Goal: Information Seeking & Learning: Learn about a topic

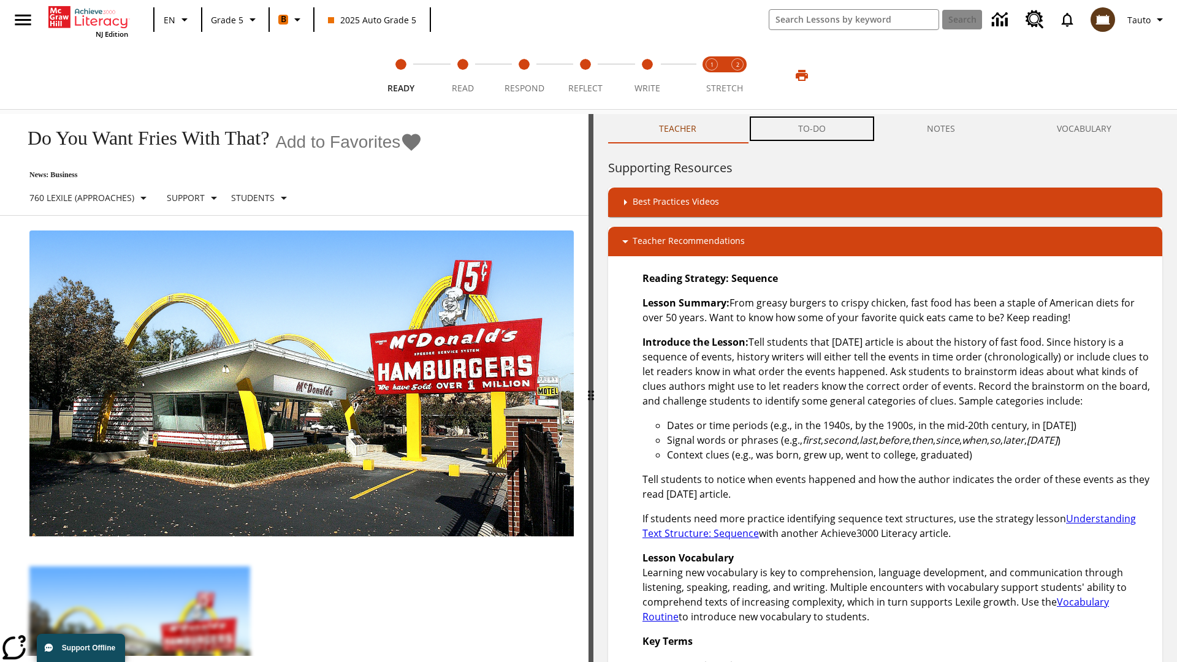
click at [812, 129] on button "TO-DO" at bounding box center [811, 128] width 129 height 29
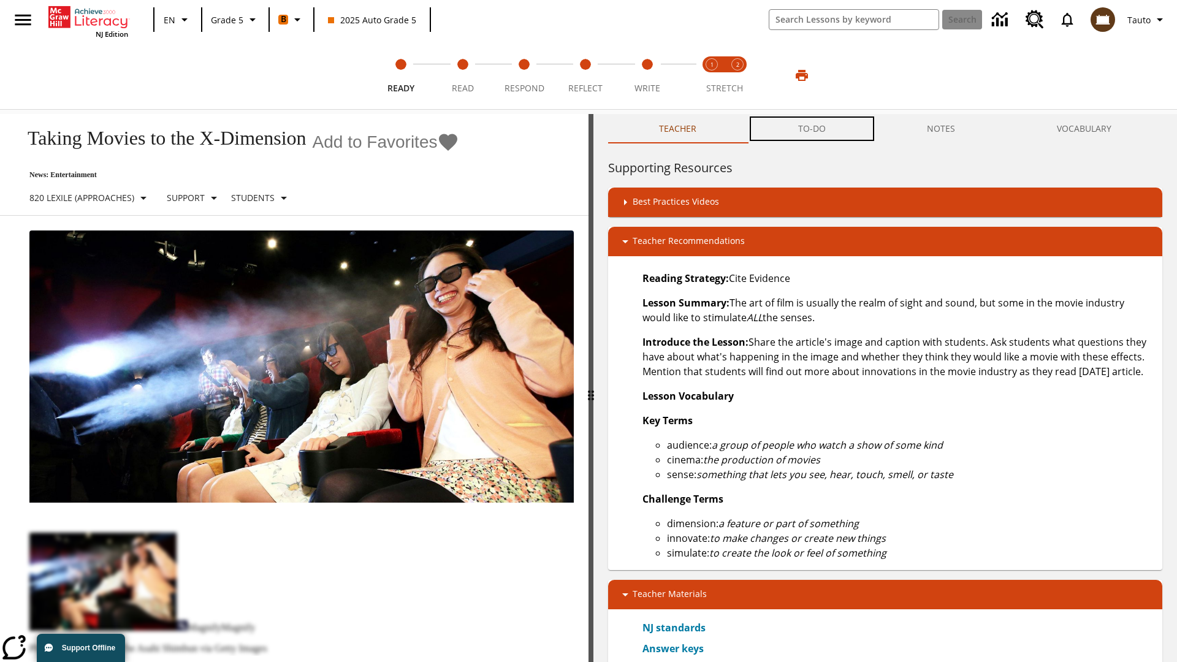
click at [812, 129] on button "TO-DO" at bounding box center [811, 128] width 129 height 29
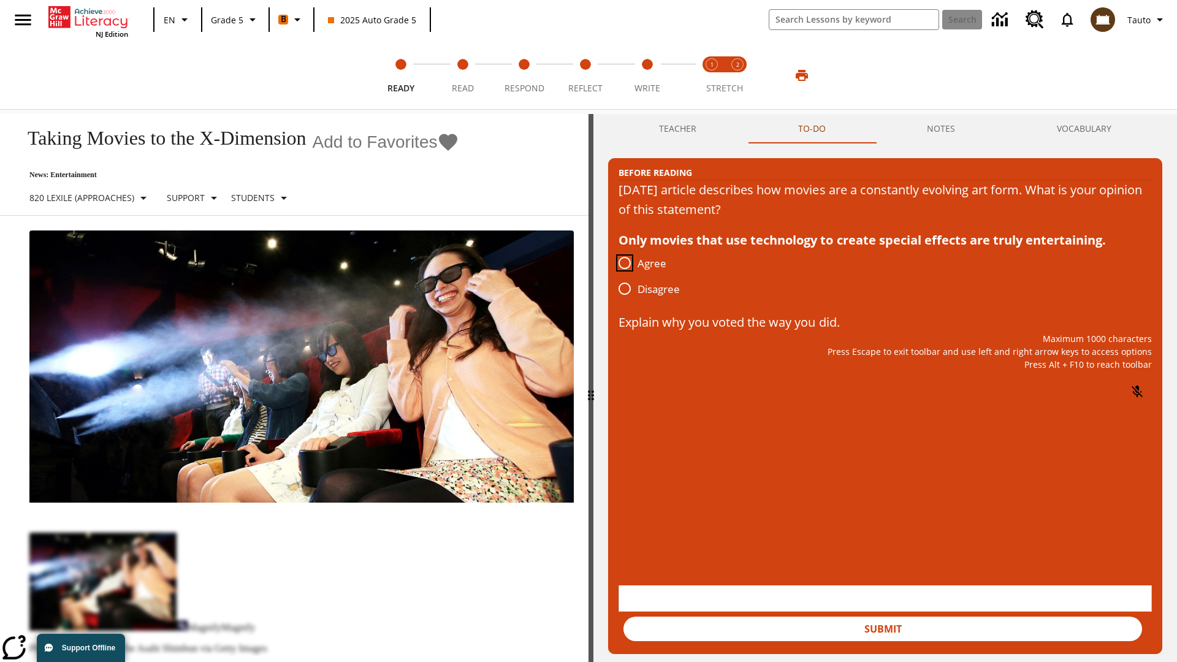
click at [624, 263] on input "Agree" at bounding box center [625, 263] width 26 height 26
radio input "true"
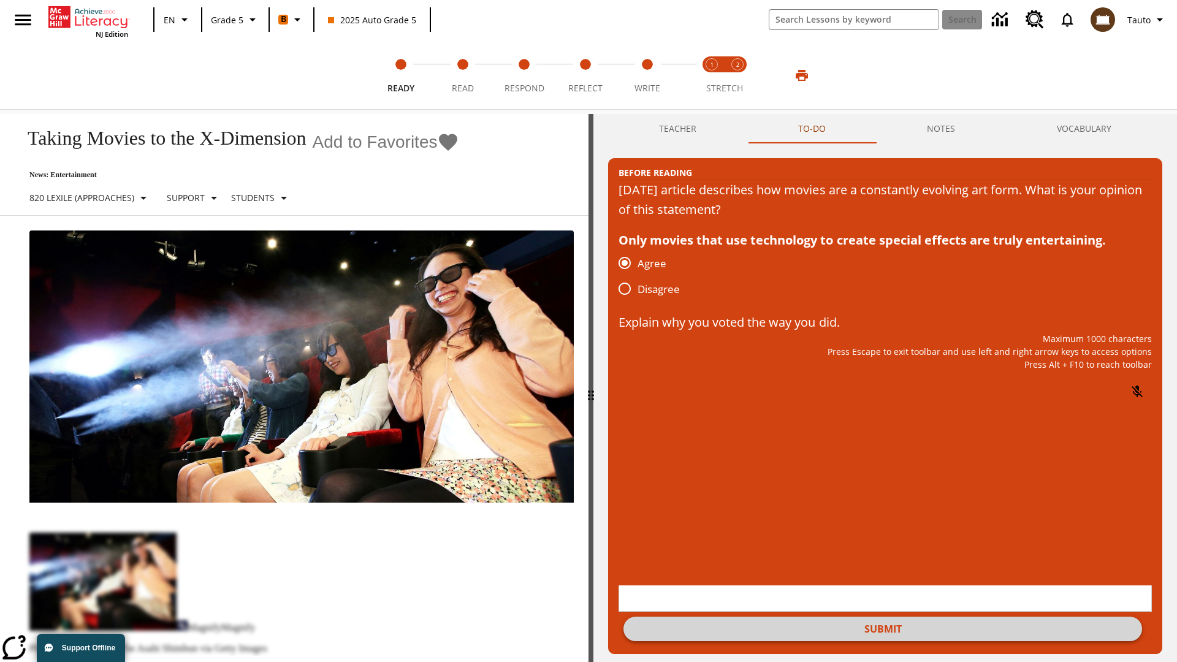
click at [882, 616] on button "Submit" at bounding box center [882, 628] width 518 height 25
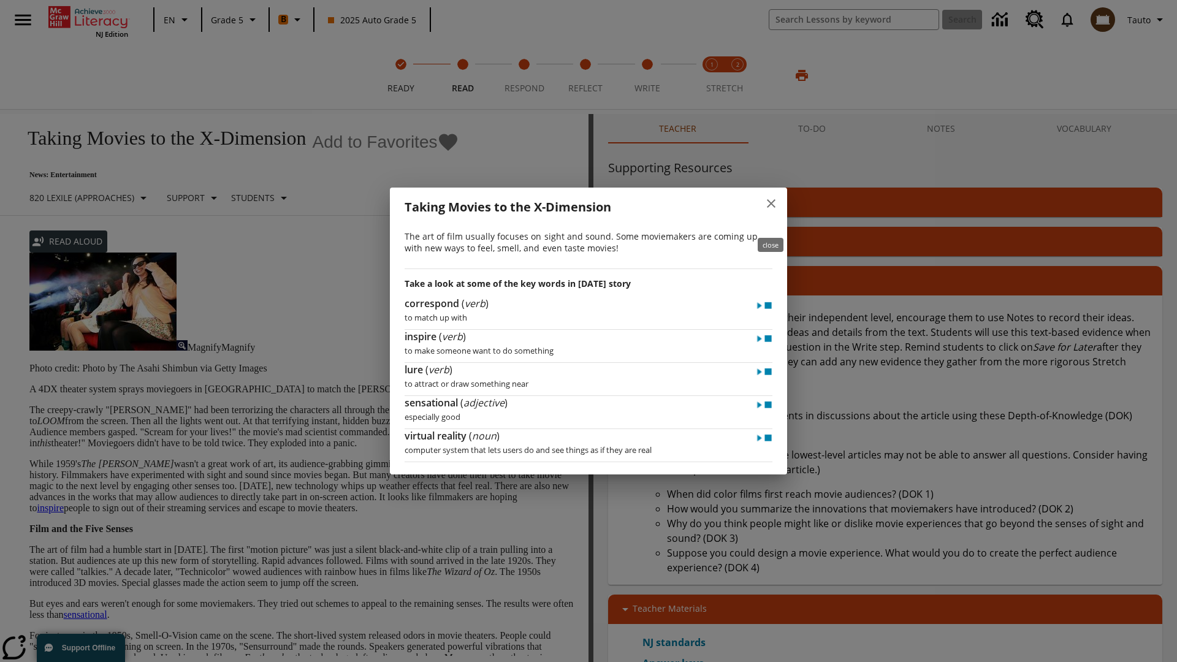
click at [771, 208] on icon "close" at bounding box center [771, 203] width 9 height 9
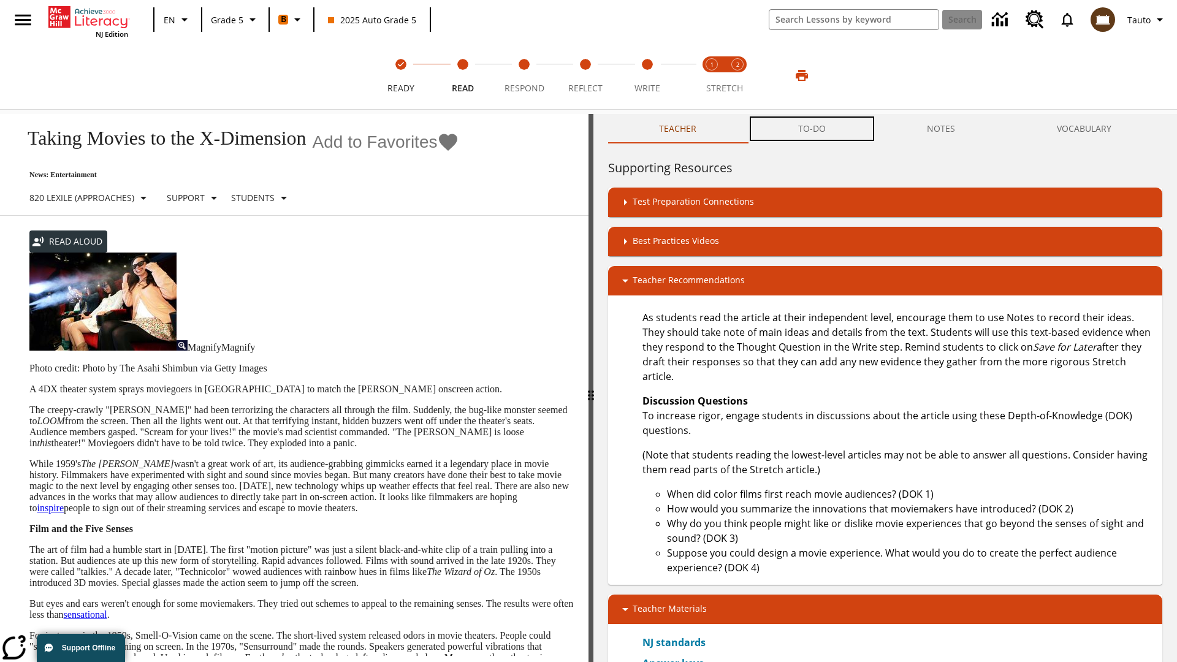
scroll to position [1, 0]
click at [812, 129] on button "TO-DO" at bounding box center [811, 128] width 129 height 29
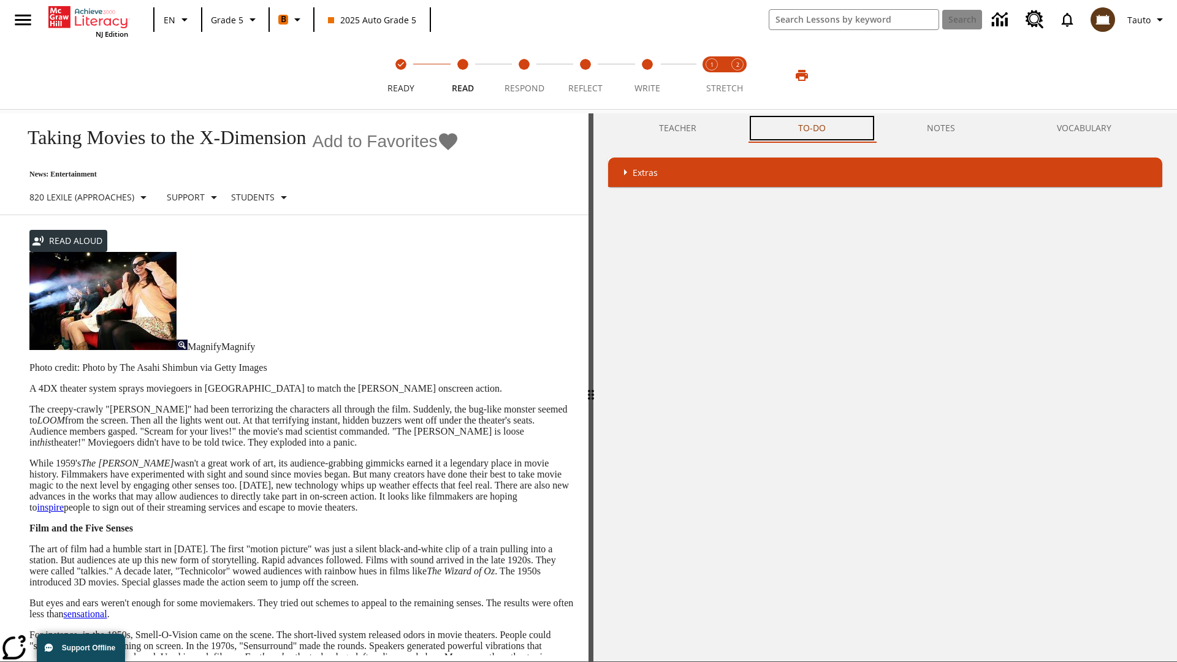
scroll to position [243, 0]
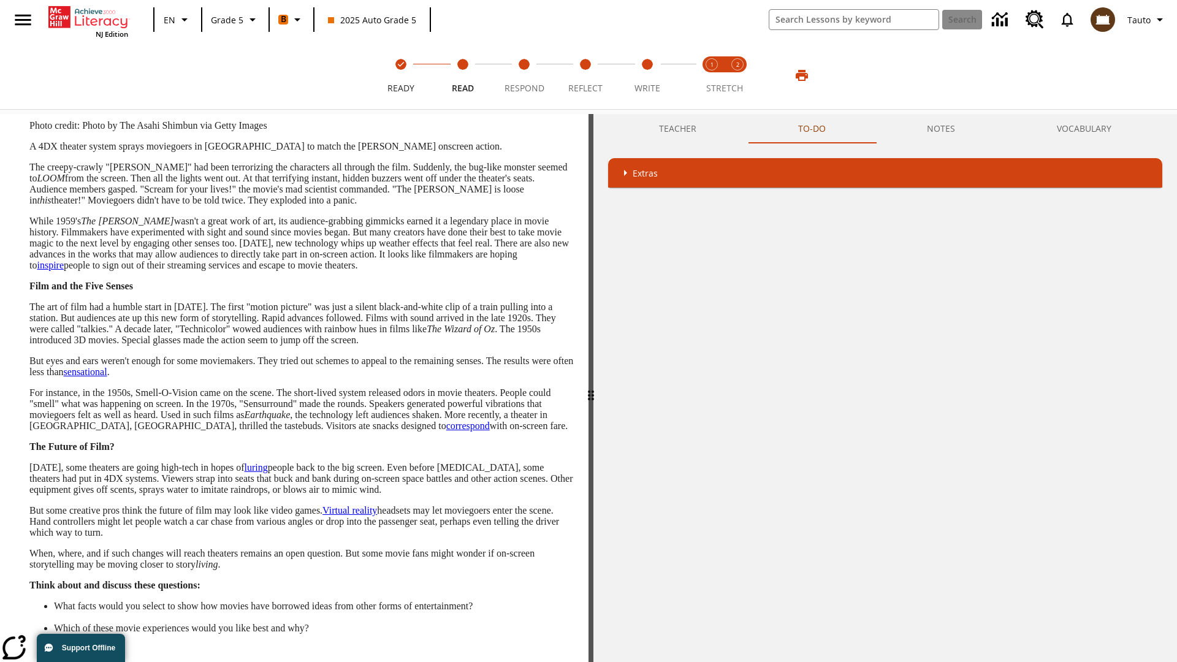
click at [553, 661] on button "Next" at bounding box center [552, 673] width 41 height 23
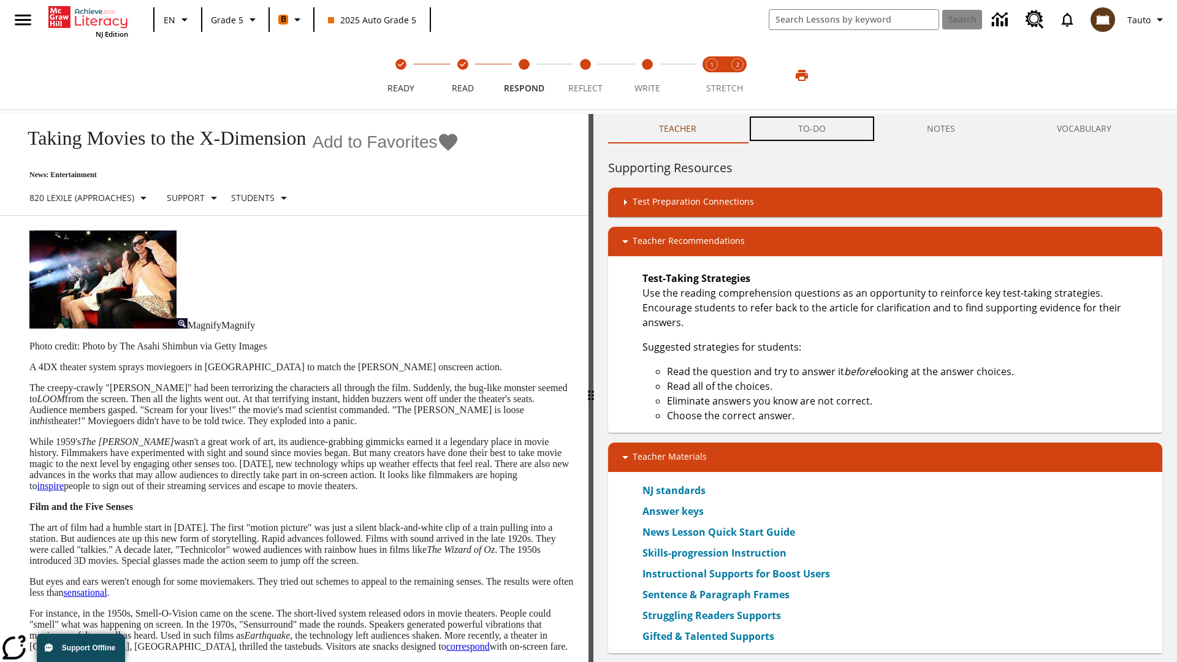
scroll to position [1, 0]
click at [812, 129] on button "TO-DO" at bounding box center [811, 128] width 129 height 29
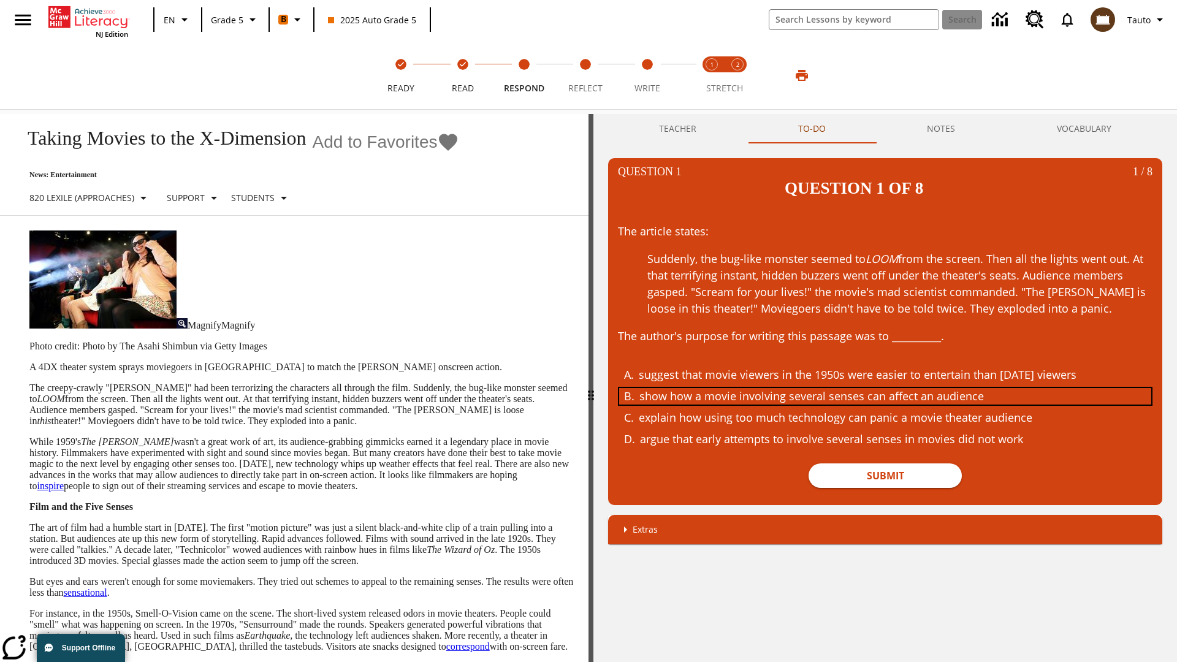
click at [885, 388] on div "show how a movie involving several senses can affect an audience" at bounding box center [876, 396] width 474 height 17
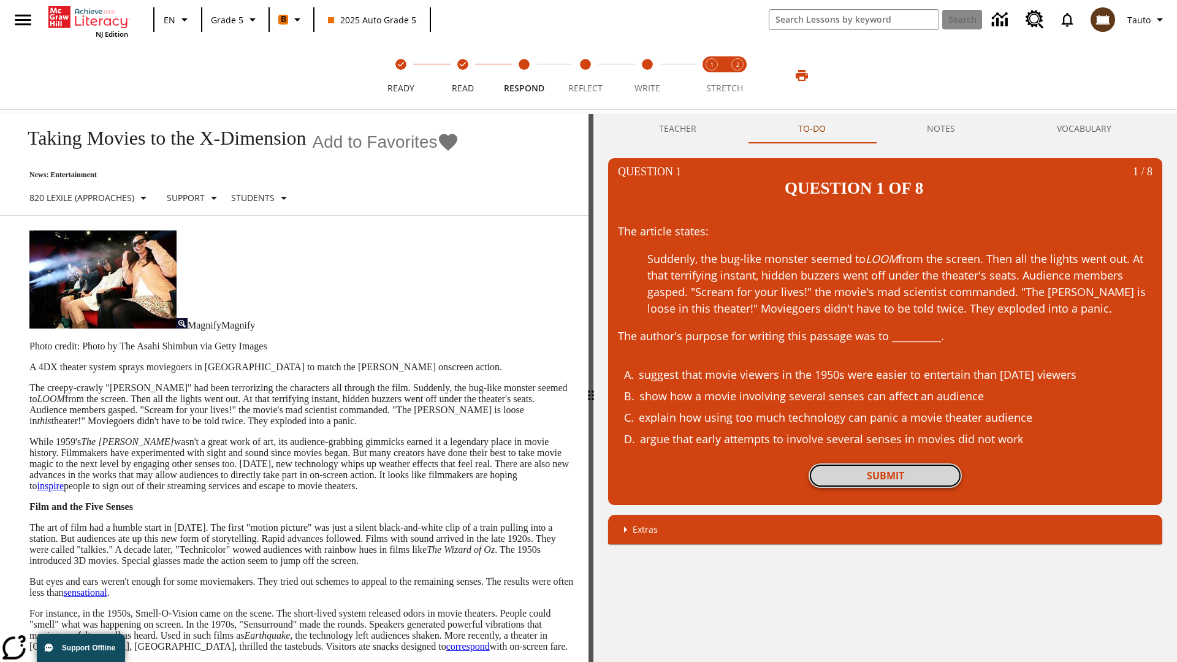
click at [885, 463] on button "Submit" at bounding box center [884, 475] width 153 height 25
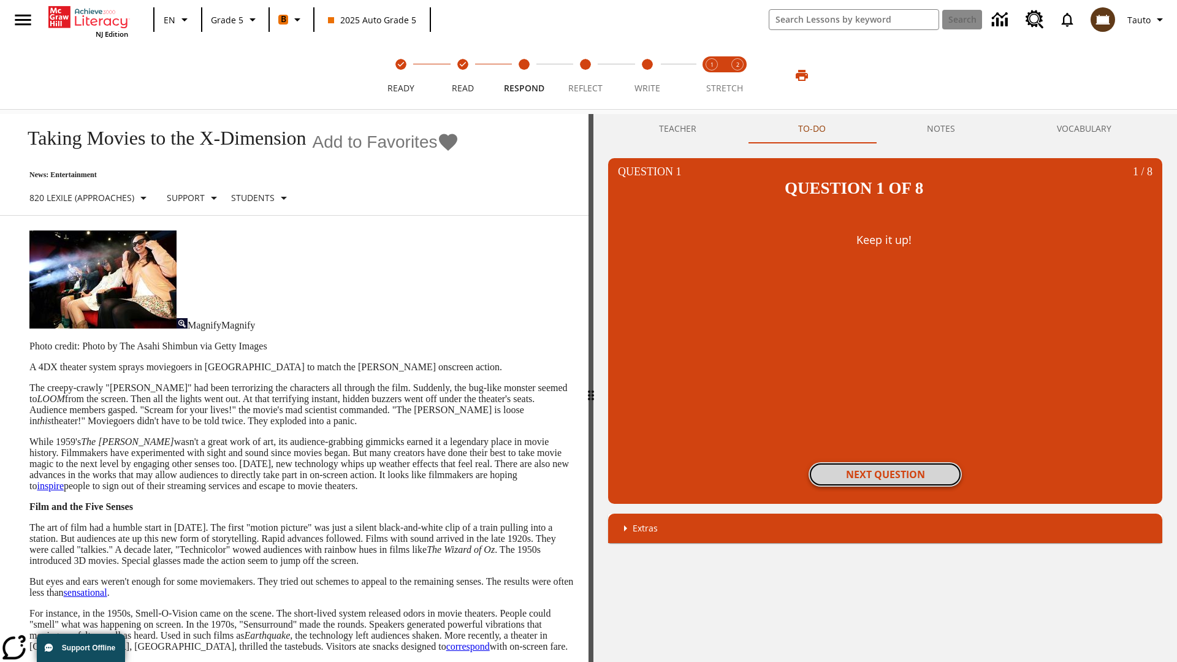
click at [885, 462] on button "Next Question" at bounding box center [884, 474] width 153 height 25
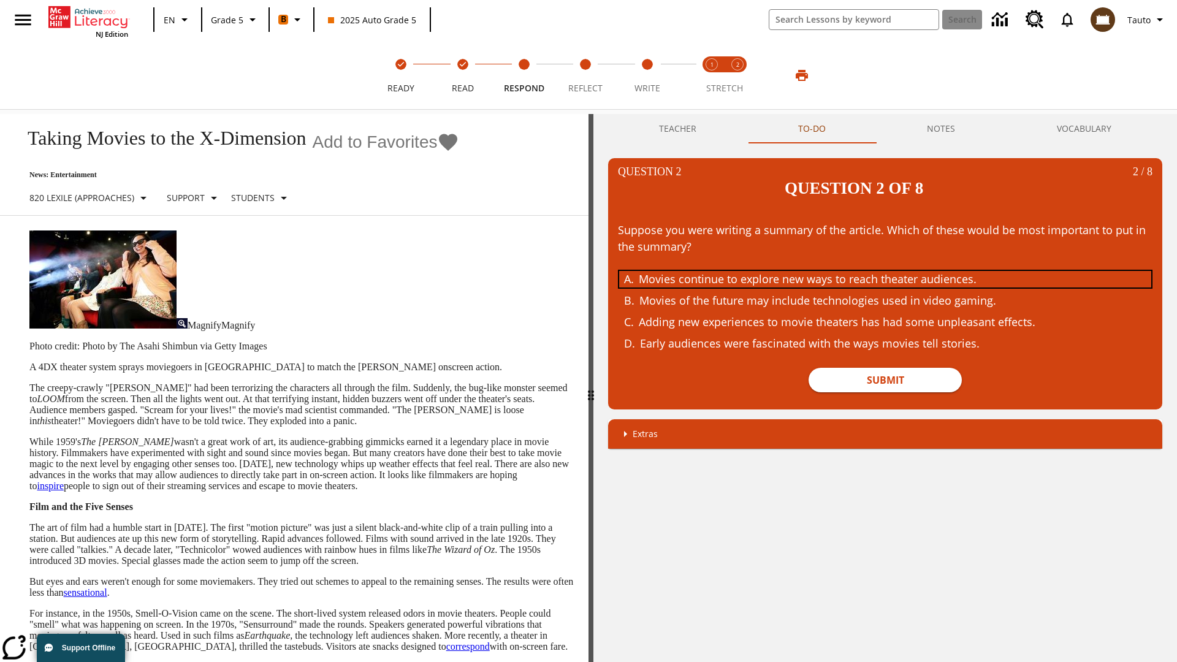
click at [885, 271] on div "Movies continue to explore new ways to reach theater audiences." at bounding box center [876, 279] width 474 height 17
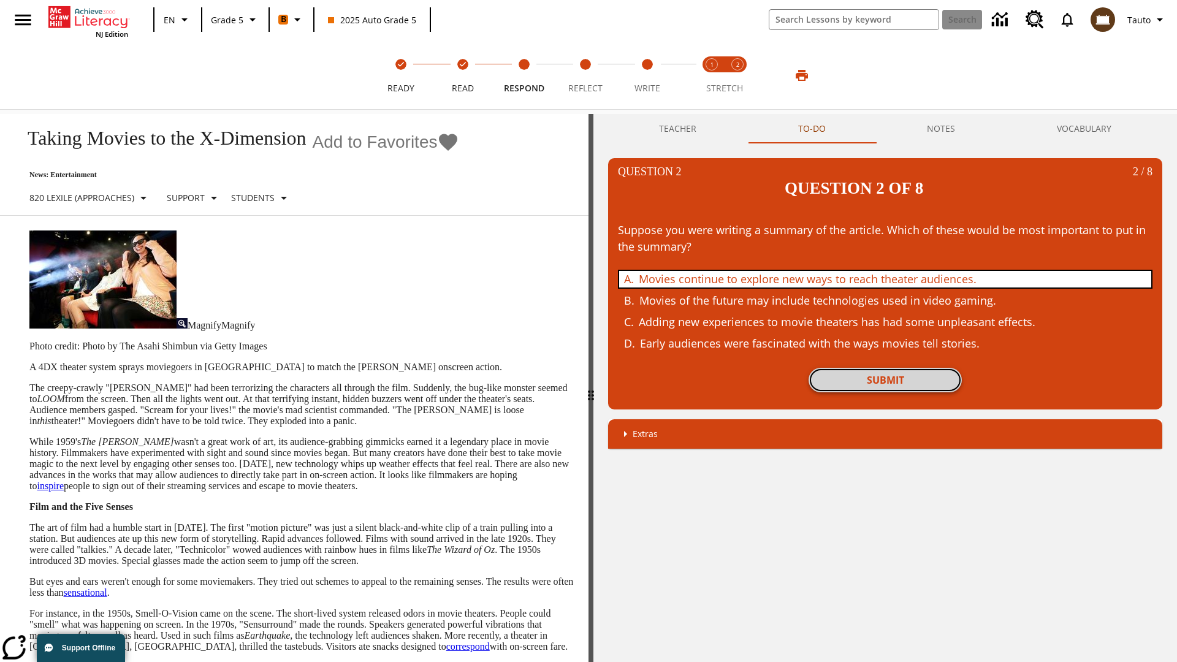
click at [885, 368] on button "Submit" at bounding box center [884, 380] width 153 height 25
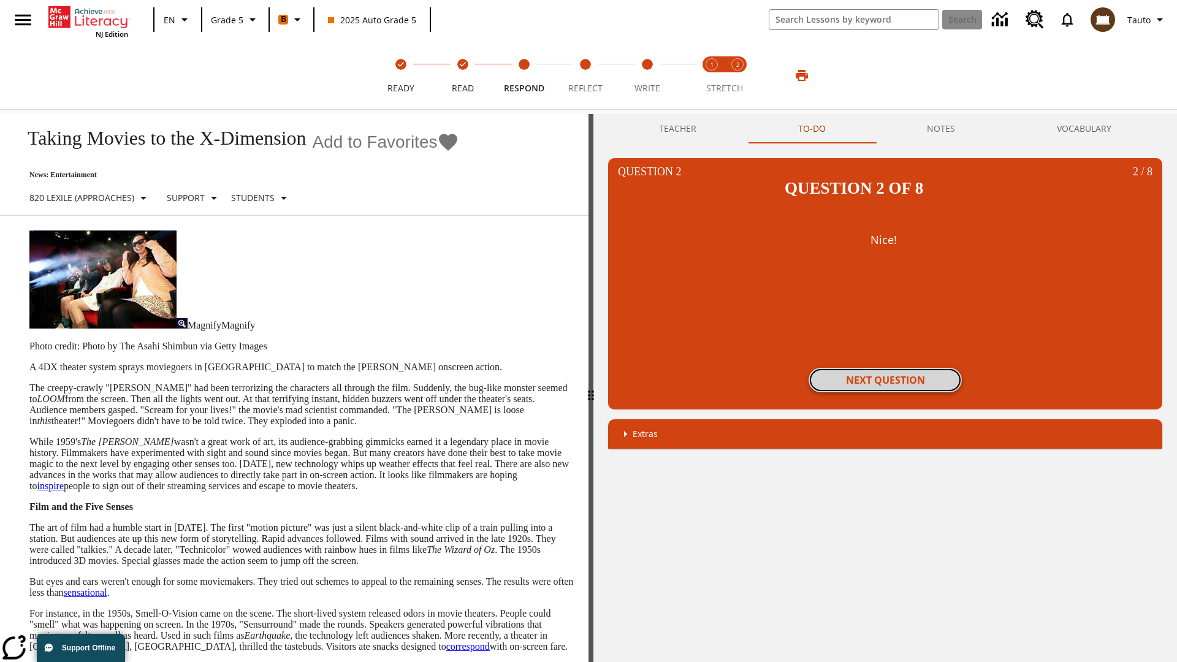
click at [885, 368] on button "Next Question" at bounding box center [884, 380] width 153 height 25
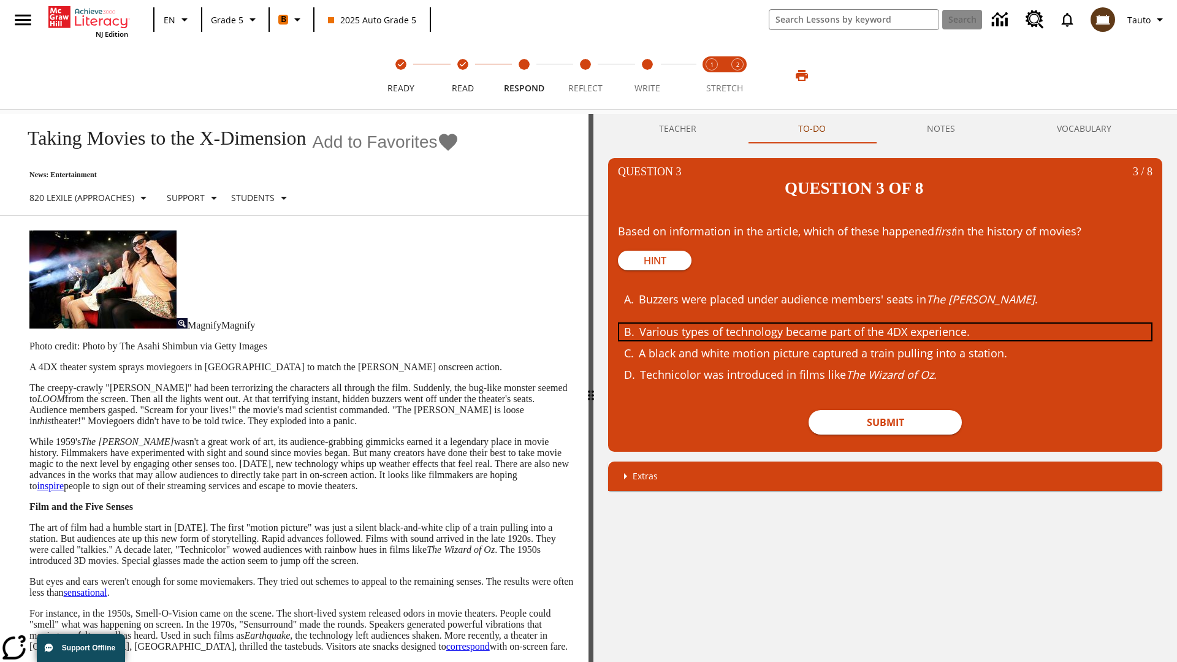
click at [885, 324] on div "Various types of technology became part of the 4DX experience." at bounding box center [876, 332] width 474 height 17
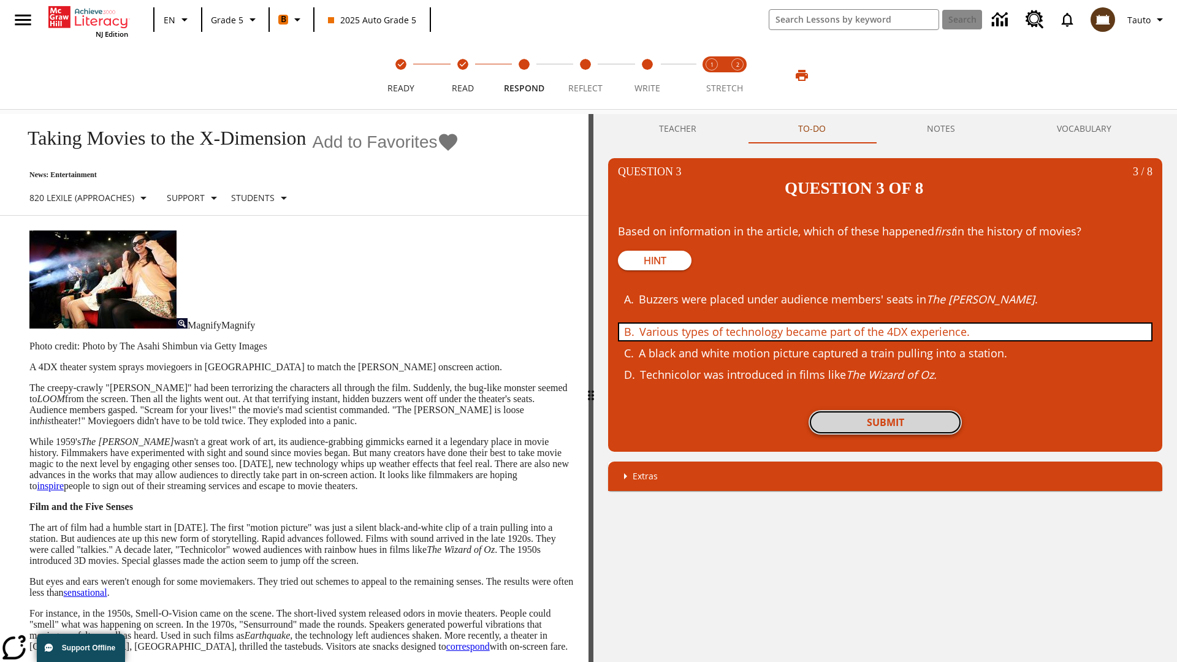
click at [885, 410] on button "Submit" at bounding box center [884, 422] width 153 height 25
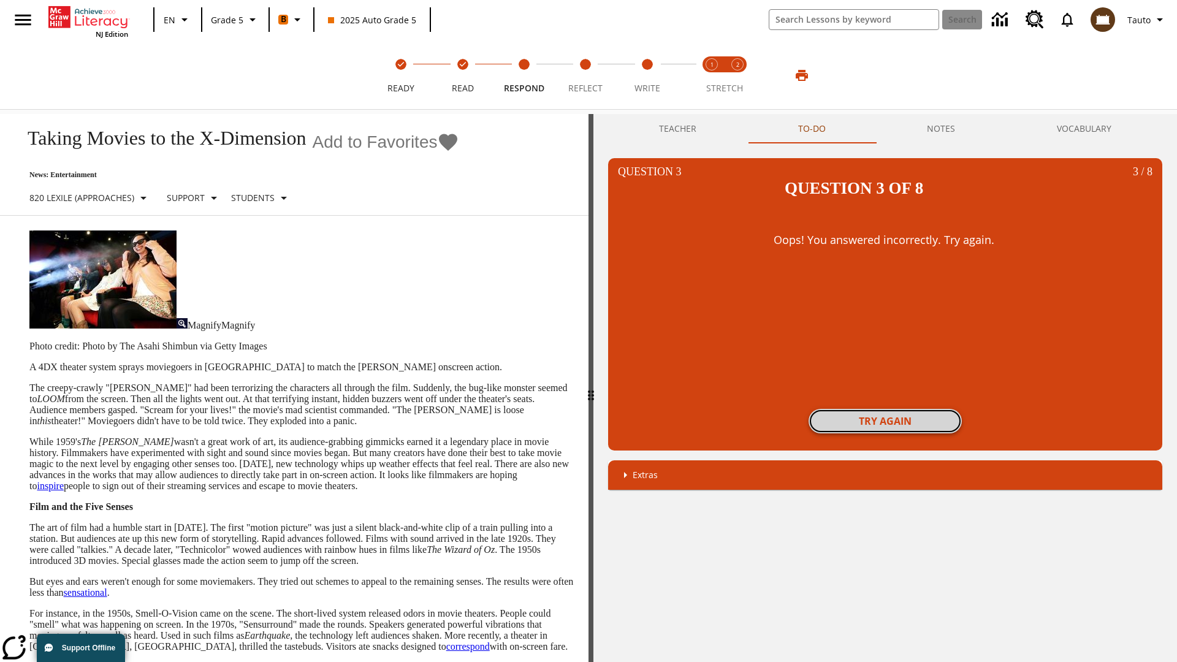
click at [885, 409] on button "Try again" at bounding box center [884, 421] width 153 height 25
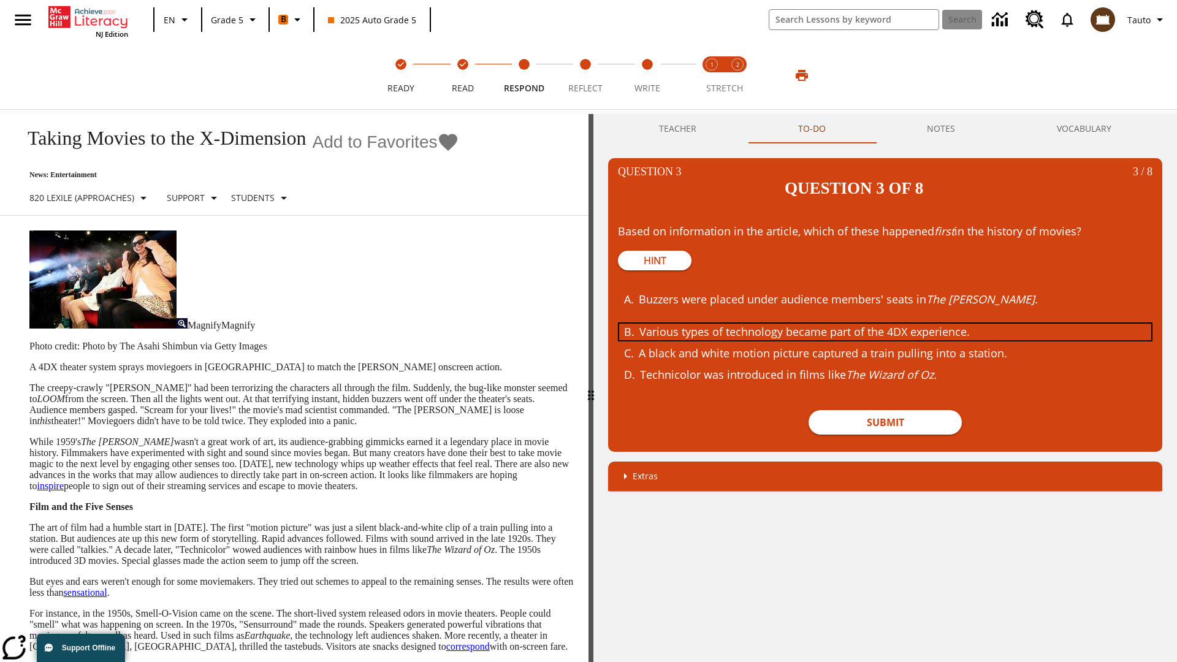
click at [885, 324] on div "Various types of technology became part of the 4DX experience." at bounding box center [876, 332] width 474 height 17
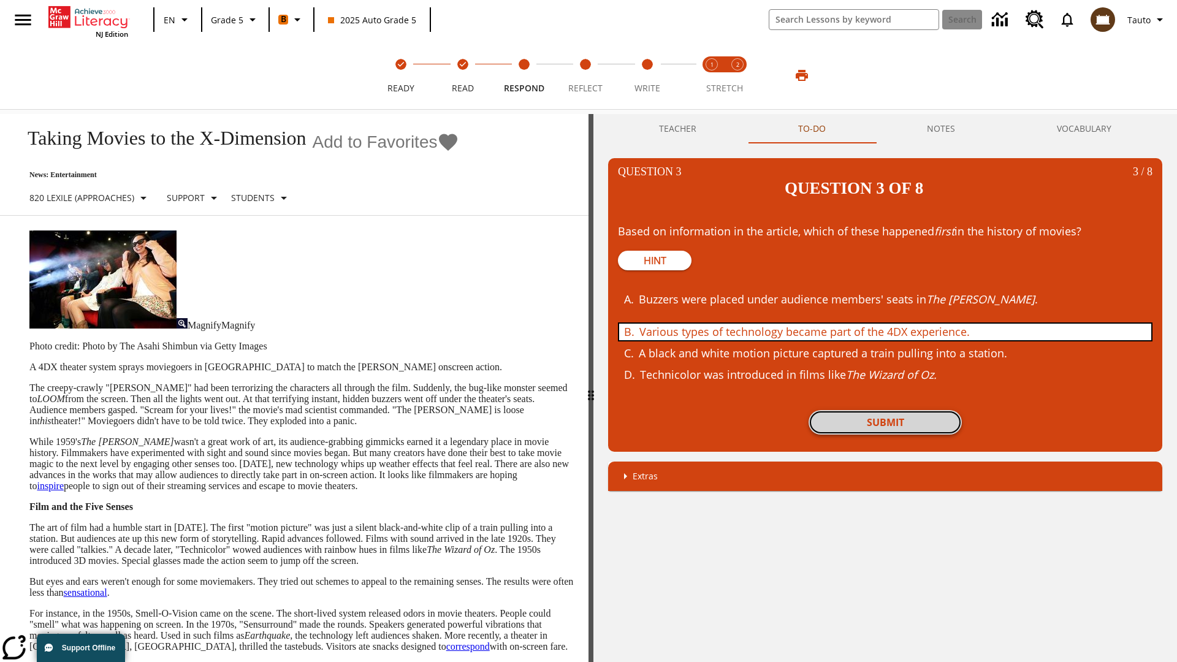
click at [885, 410] on button "Submit" at bounding box center [884, 422] width 153 height 25
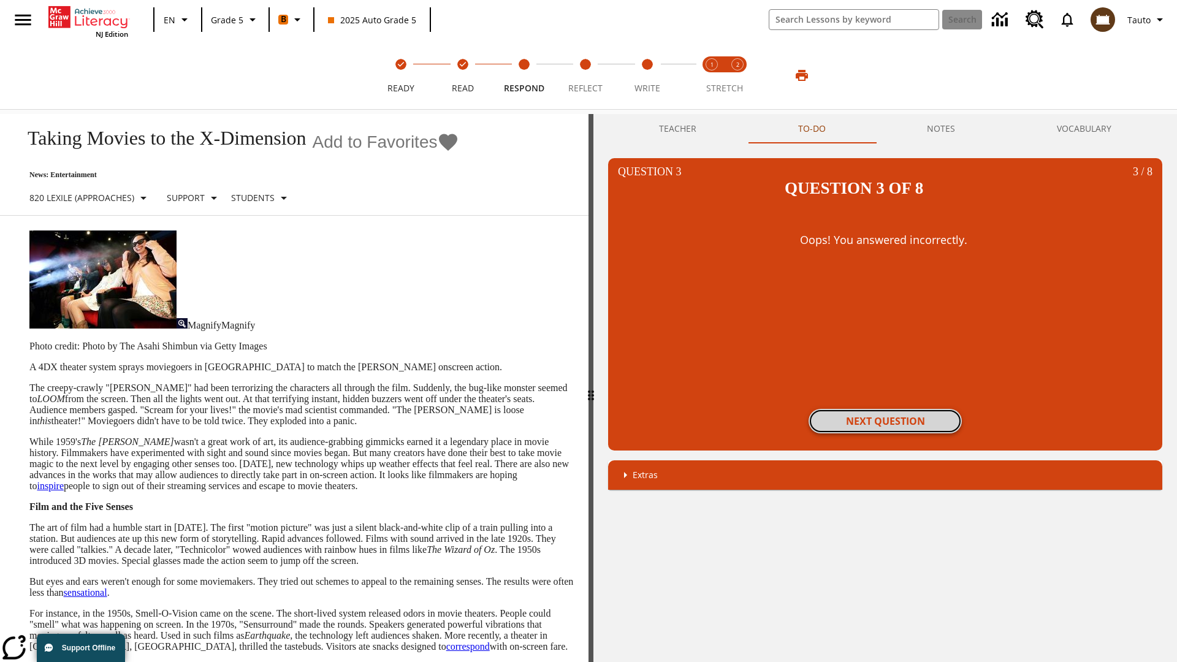
click at [885, 409] on button "Next Question" at bounding box center [884, 421] width 153 height 25
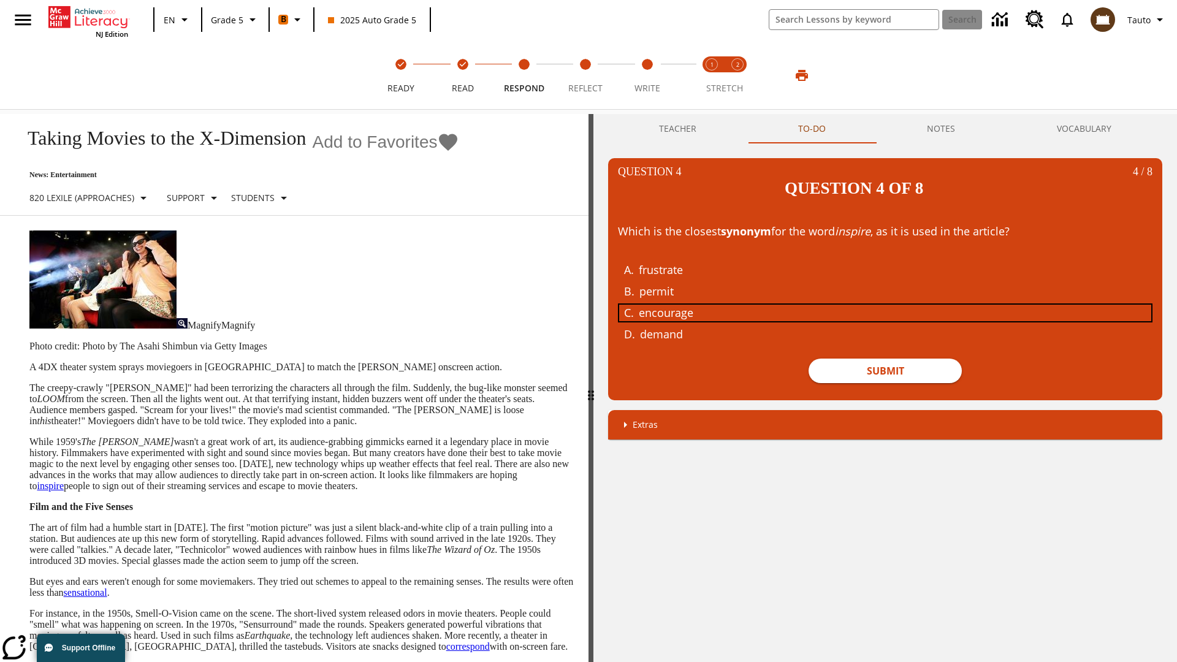
click at [885, 305] on div "encourage" at bounding box center [876, 313] width 474 height 17
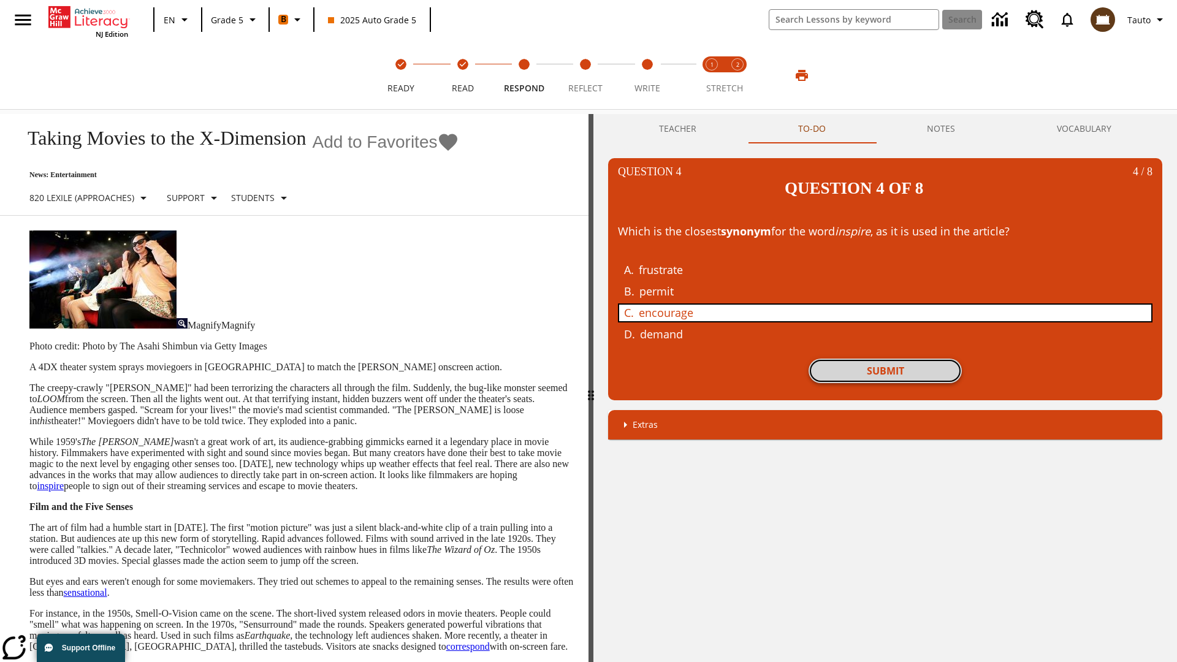
click at [885, 358] on button "Submit" at bounding box center [884, 370] width 153 height 25
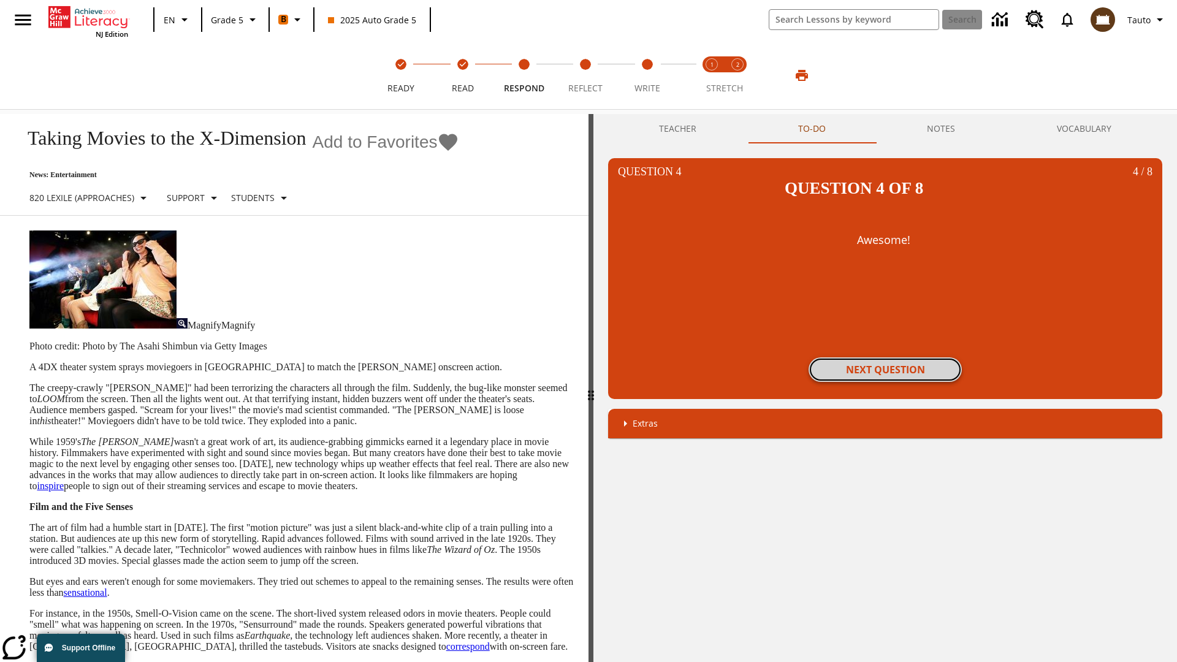
click at [885, 357] on button "Next Question" at bounding box center [884, 369] width 153 height 25
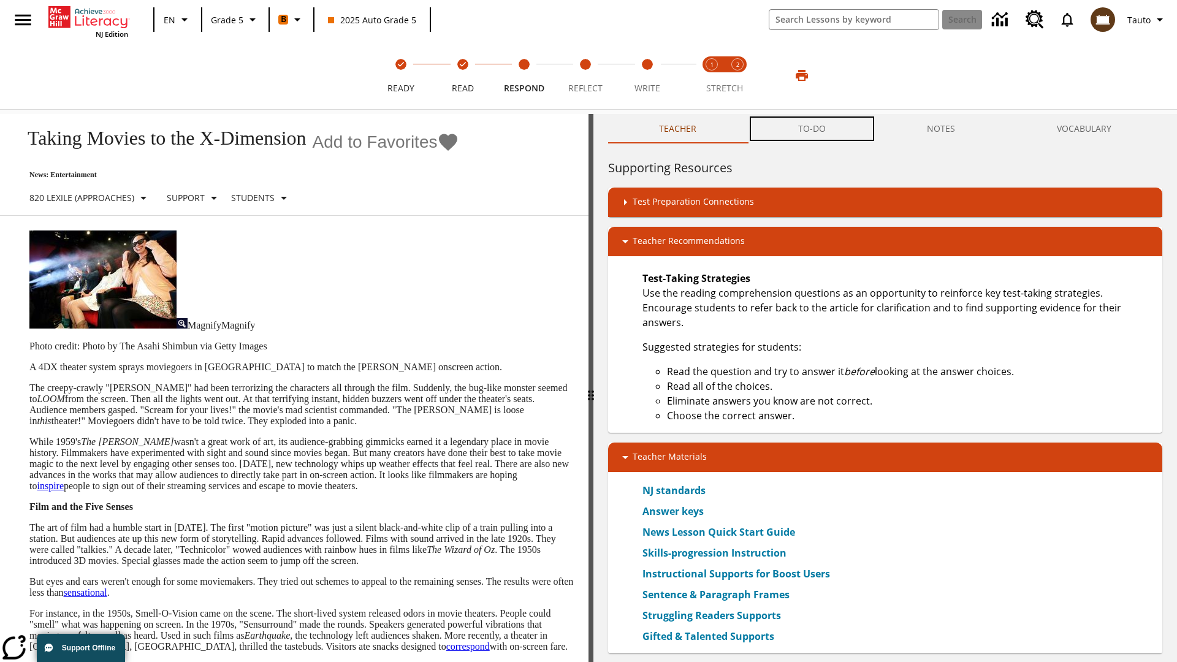
click at [812, 129] on button "TO-DO" at bounding box center [811, 128] width 129 height 29
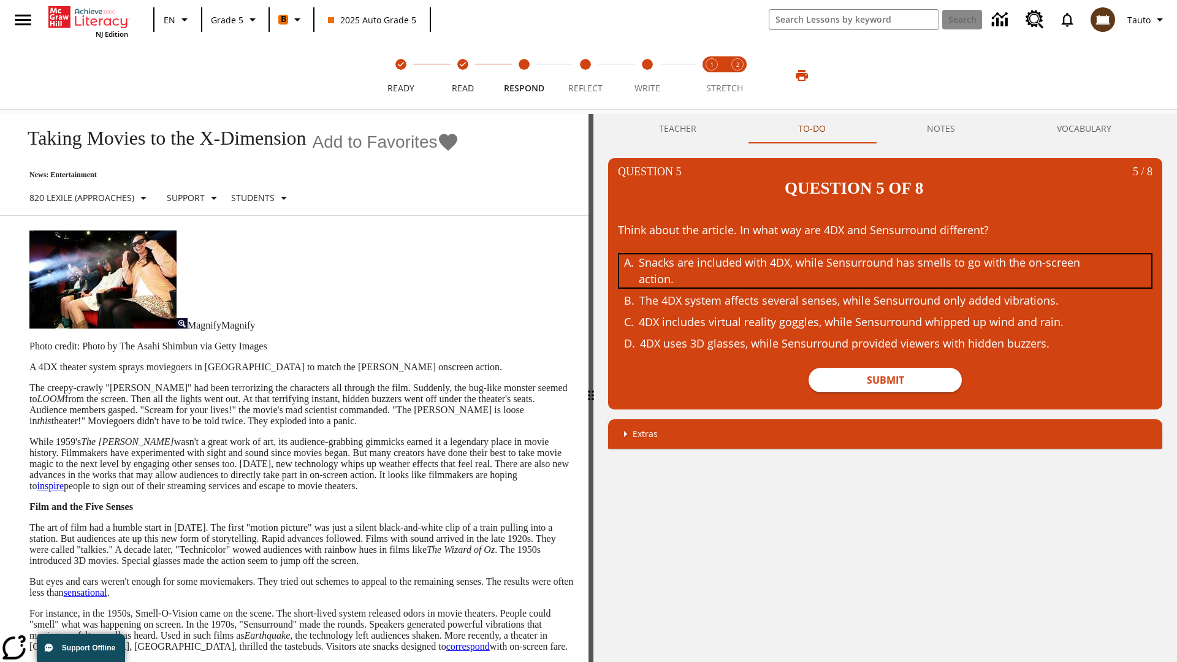
click at [885, 254] on div "Snacks are included with 4DX, while Sensurround has smells to go with the on-sc…" at bounding box center [876, 270] width 474 height 33
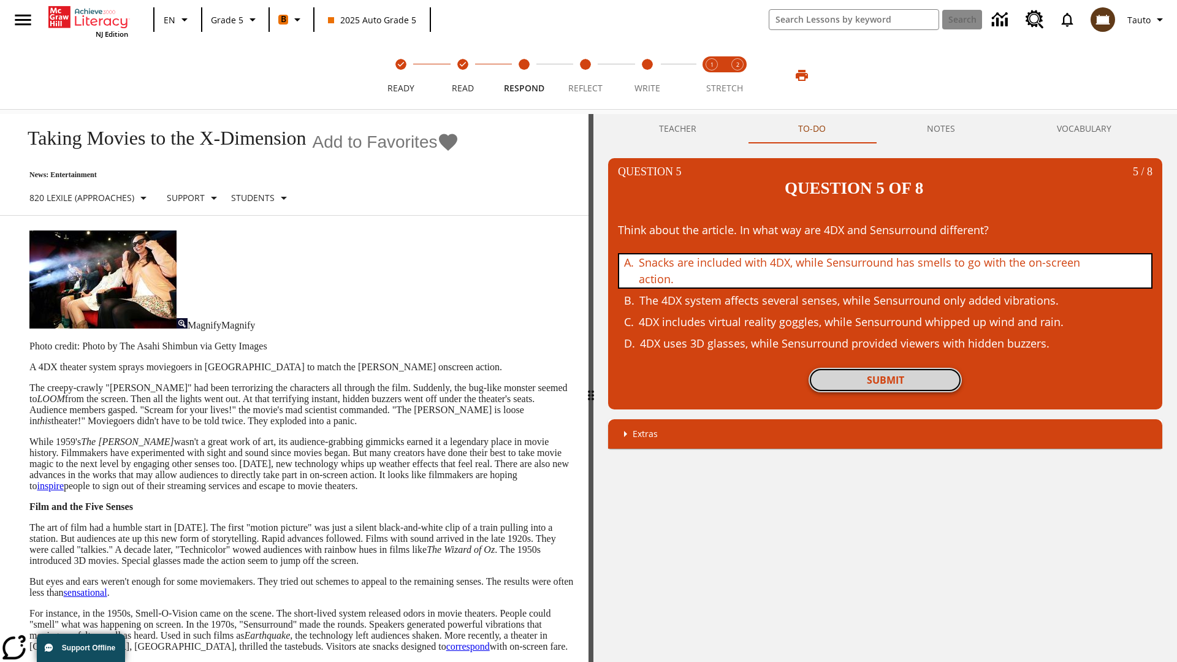
click at [885, 368] on button "Submit" at bounding box center [884, 380] width 153 height 25
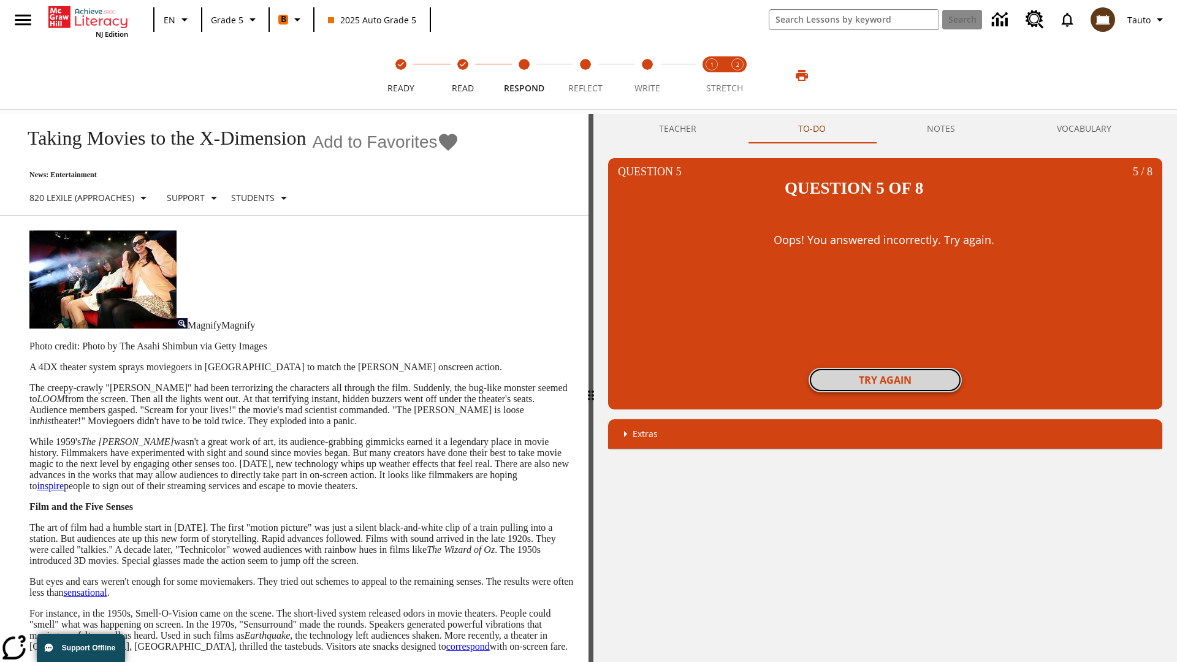
click at [885, 368] on button "Try again" at bounding box center [884, 380] width 153 height 25
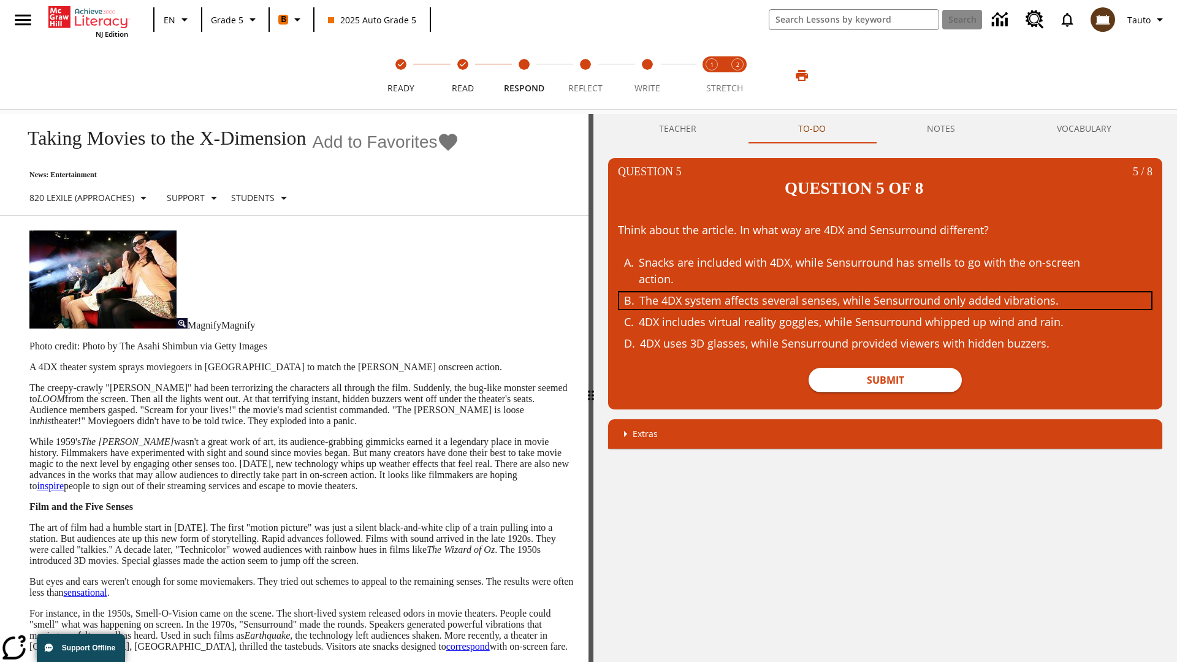
click at [885, 292] on div "The 4DX system affects several senses, while Sensurround only added vibrations." at bounding box center [876, 300] width 474 height 17
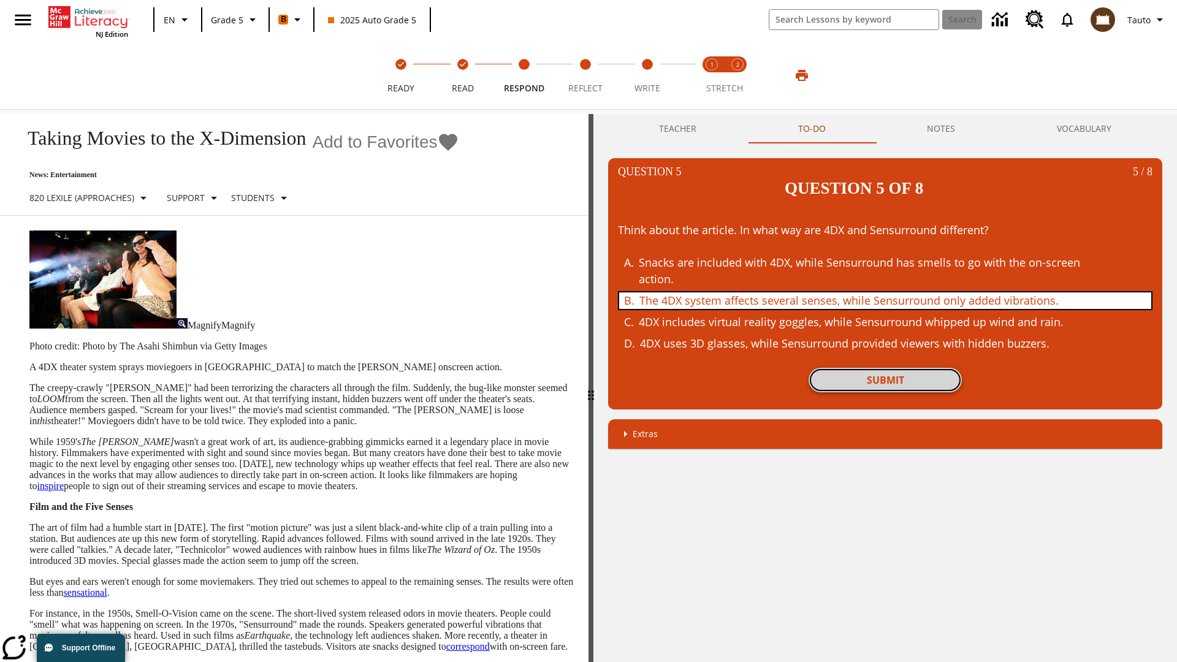
click at [885, 368] on button "Submit" at bounding box center [884, 380] width 153 height 25
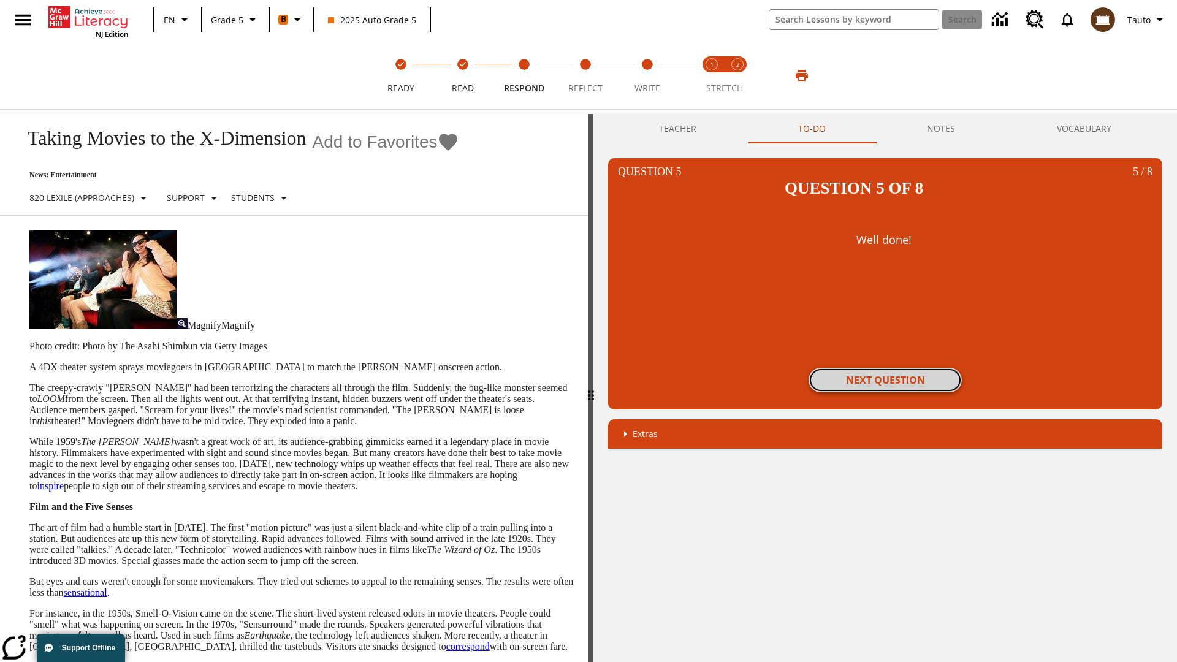
click at [885, 368] on button "Next Question" at bounding box center [884, 380] width 153 height 25
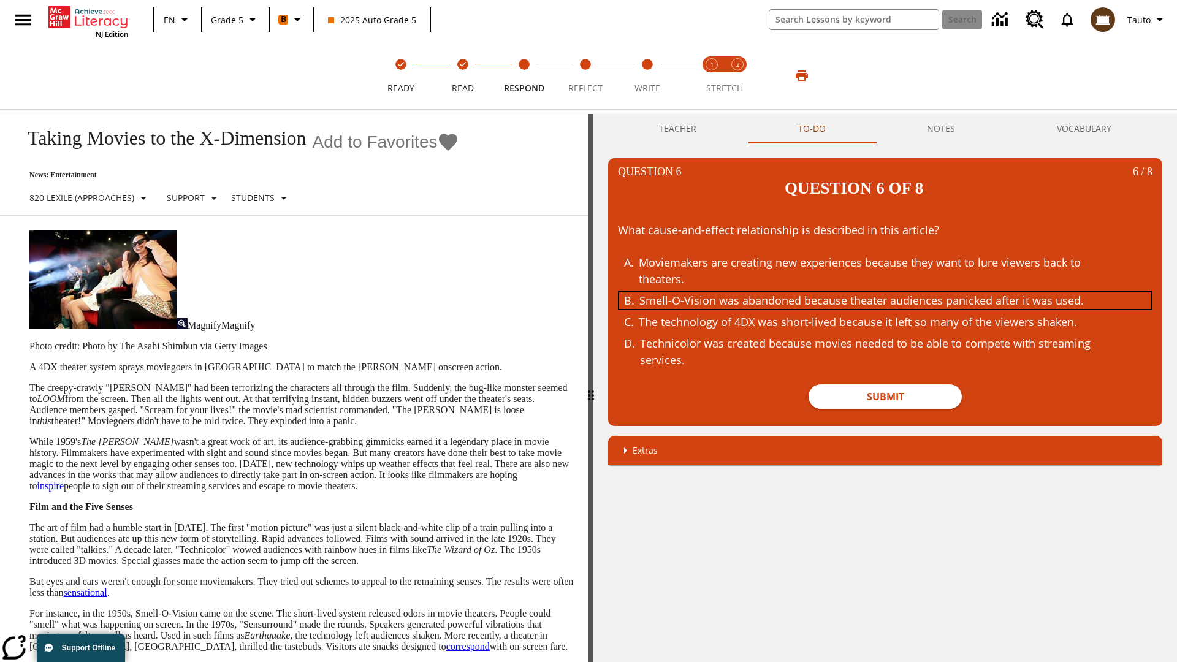
click at [885, 292] on div "Smell-O-Vision was abandoned because theater audiences panicked after it was us…" at bounding box center [876, 300] width 474 height 17
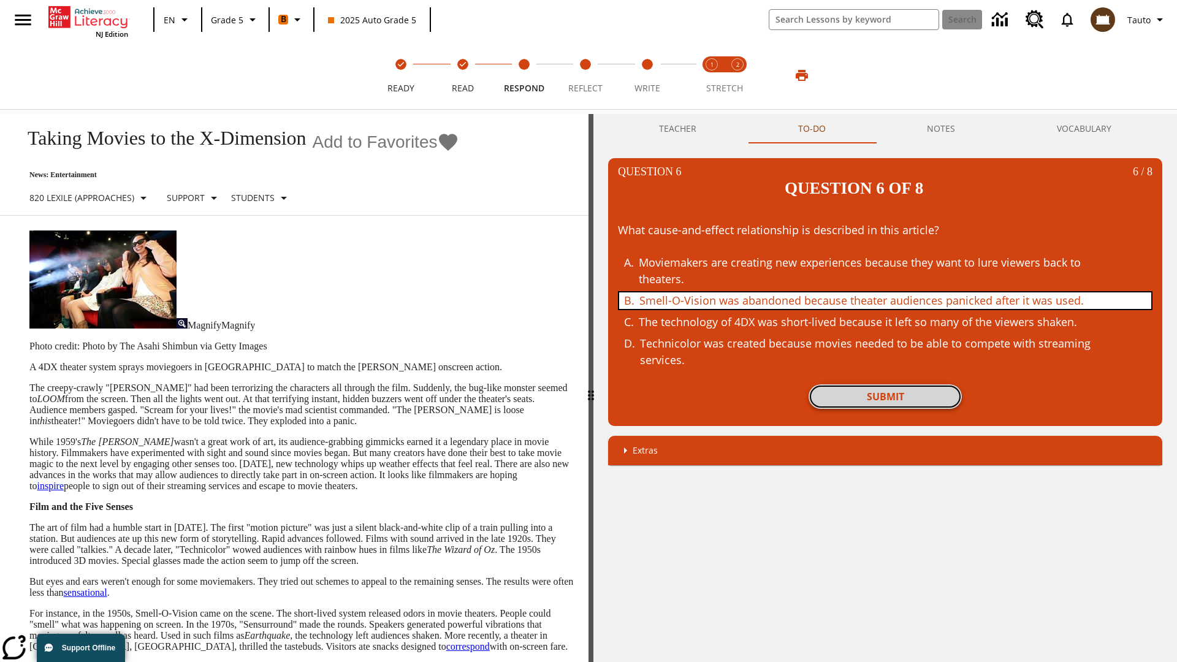
click at [885, 384] on button "Submit" at bounding box center [884, 396] width 153 height 25
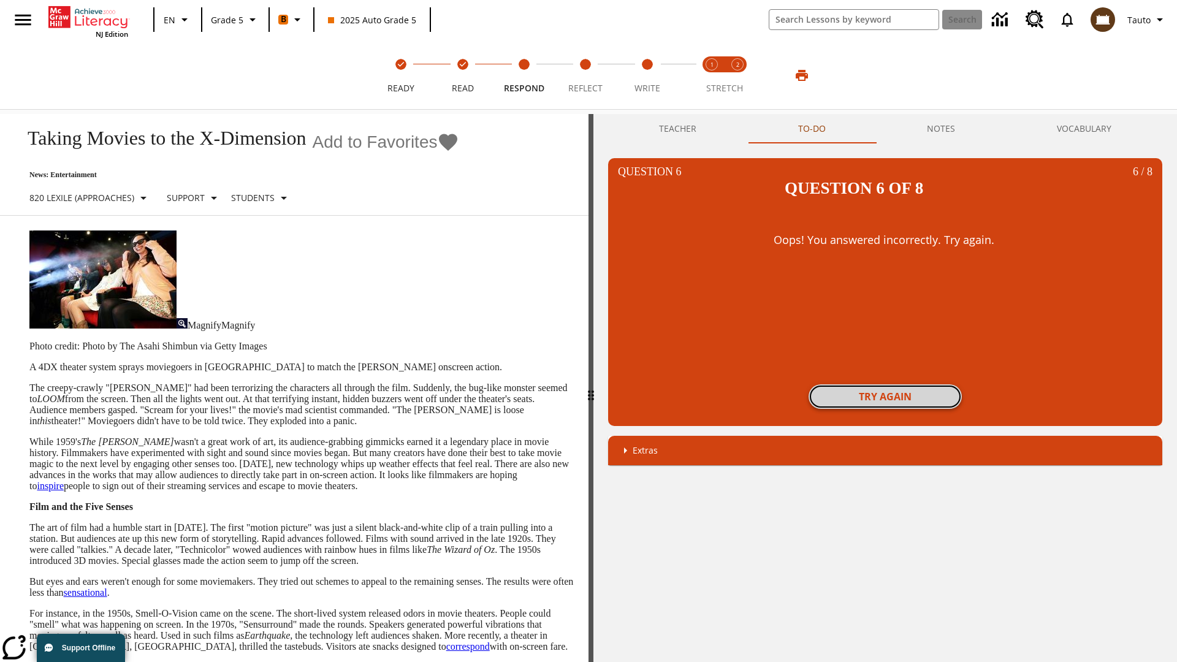
click at [885, 384] on button "Try again" at bounding box center [884, 396] width 153 height 25
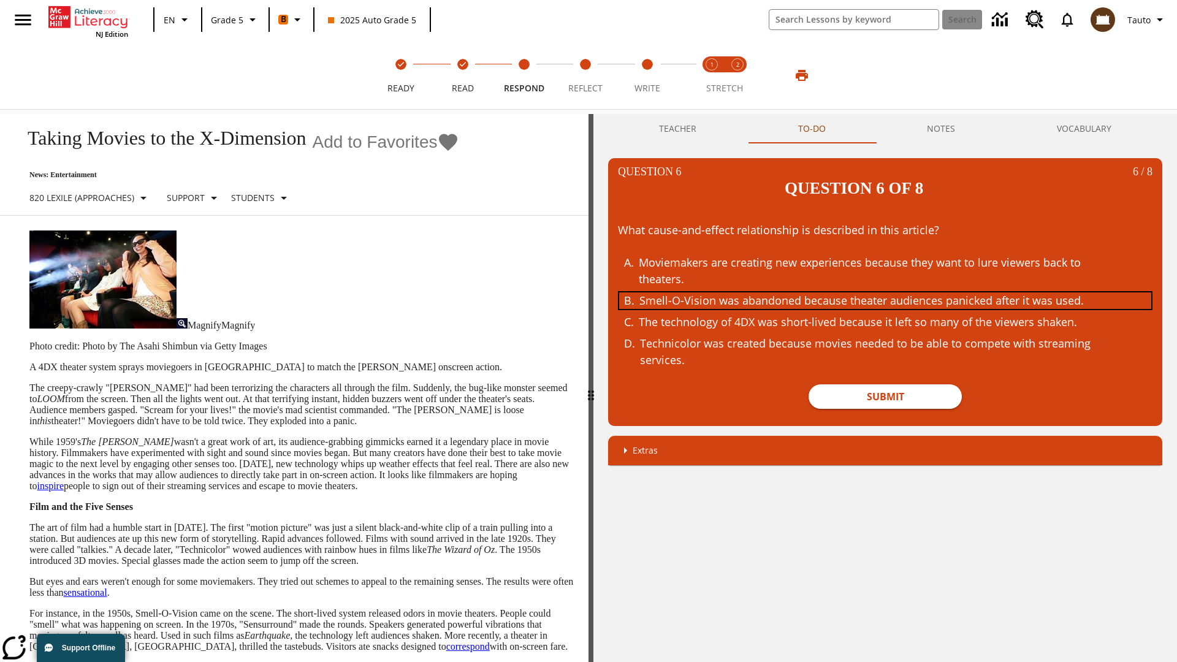
click at [885, 292] on div "Smell-O-Vision was abandoned because theater audiences panicked after it was us…" at bounding box center [876, 300] width 474 height 17
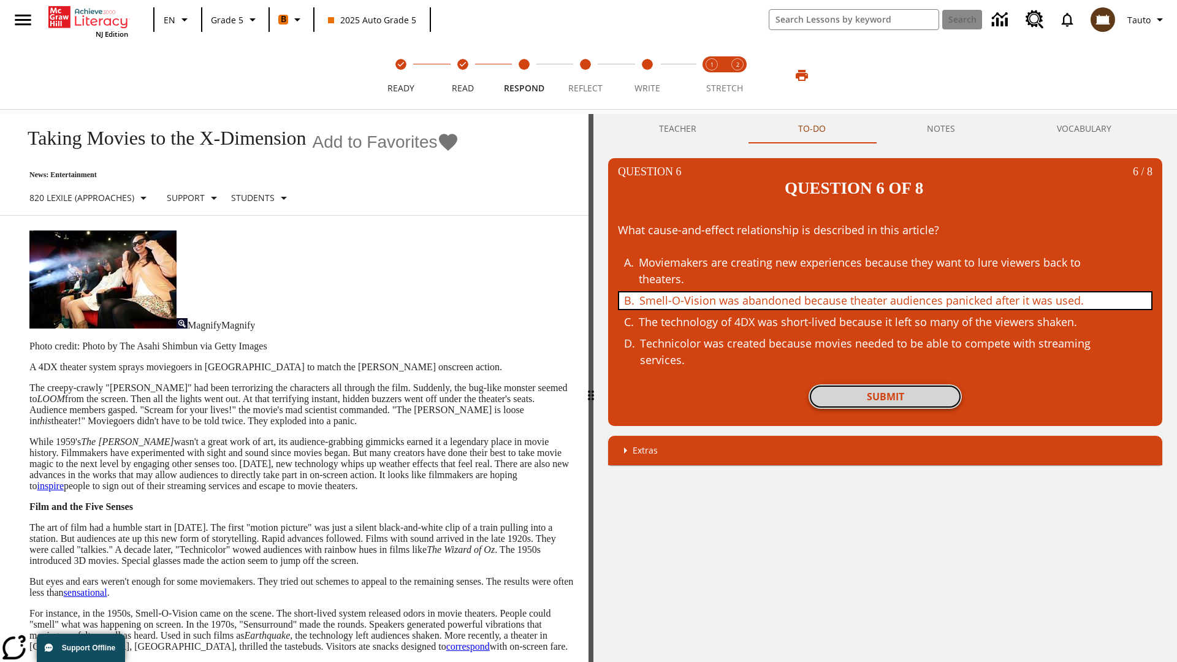
click at [885, 384] on button "Submit" at bounding box center [884, 396] width 153 height 25
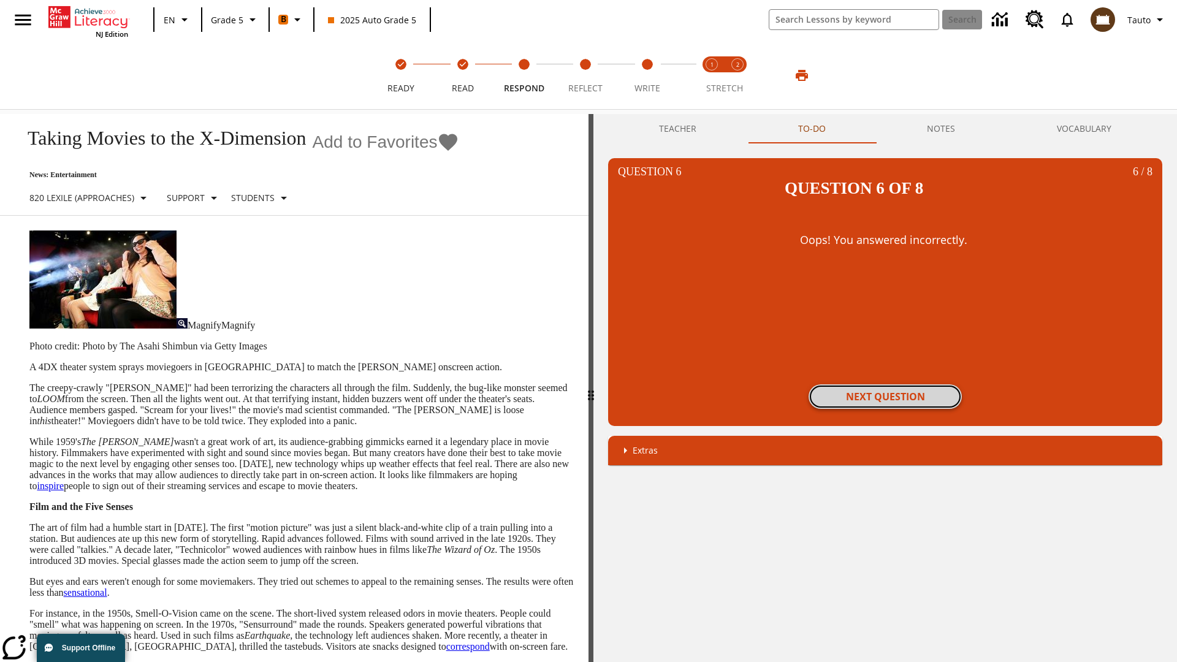
click at [885, 384] on button "Next Question" at bounding box center [884, 396] width 153 height 25
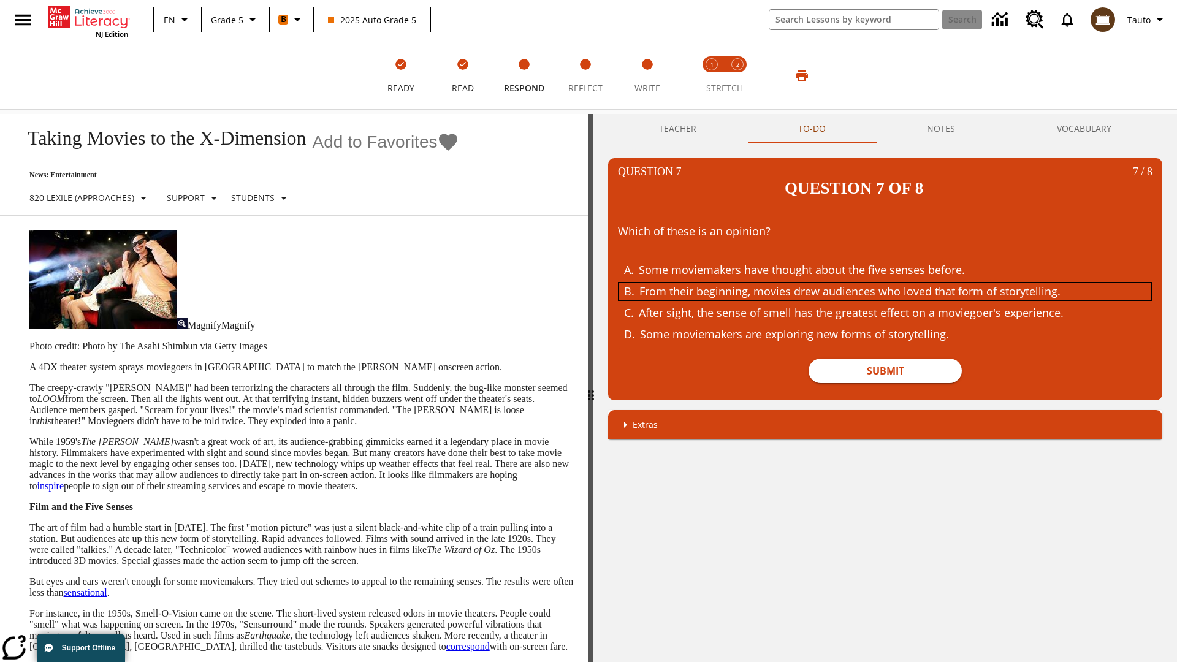
click at [885, 283] on div "From their beginning, movies drew audiences who loved that form of storytelling." at bounding box center [876, 291] width 474 height 17
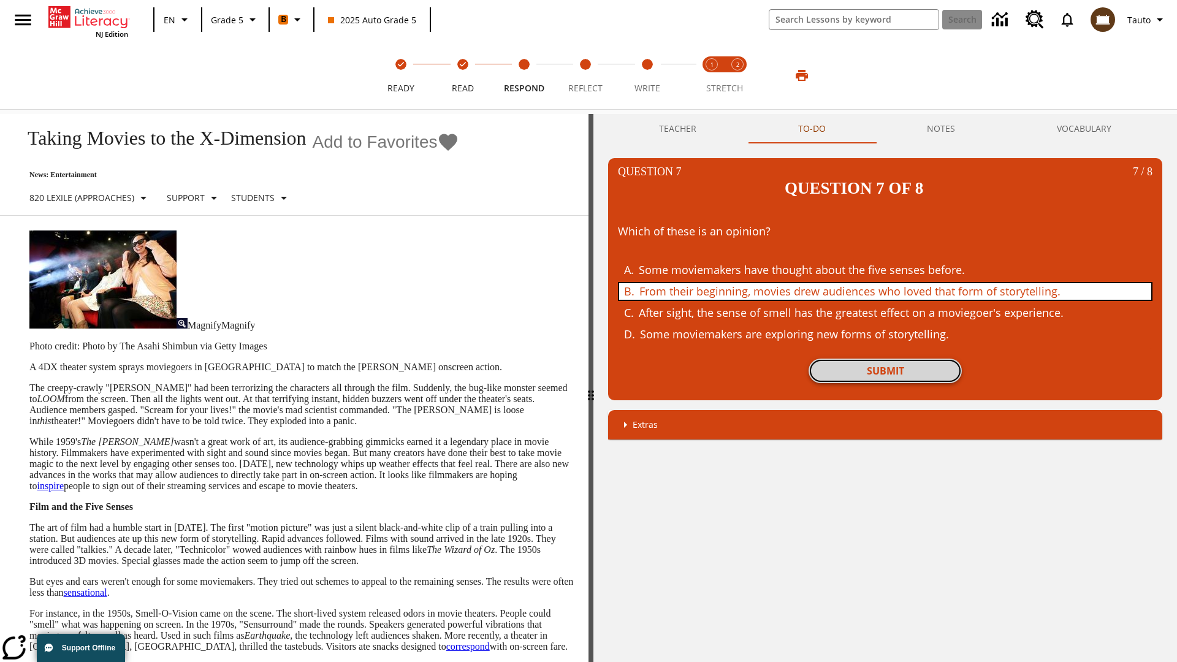
click at [885, 358] on button "Submit" at bounding box center [884, 370] width 153 height 25
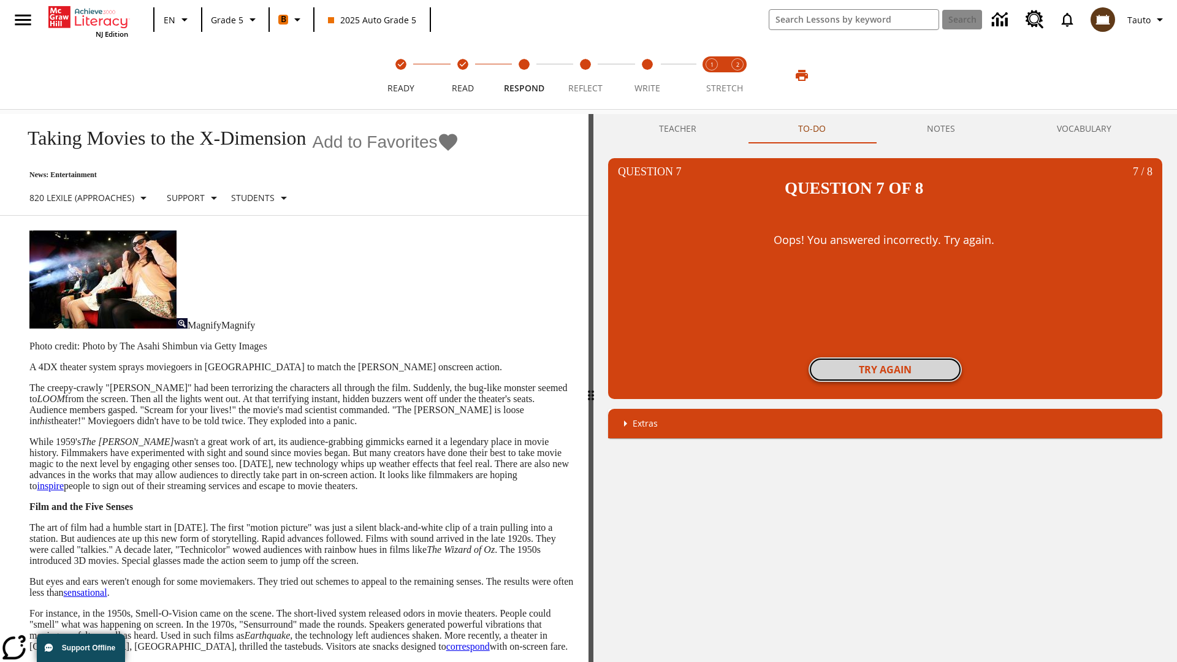
click at [885, 357] on button "Try again" at bounding box center [884, 369] width 153 height 25
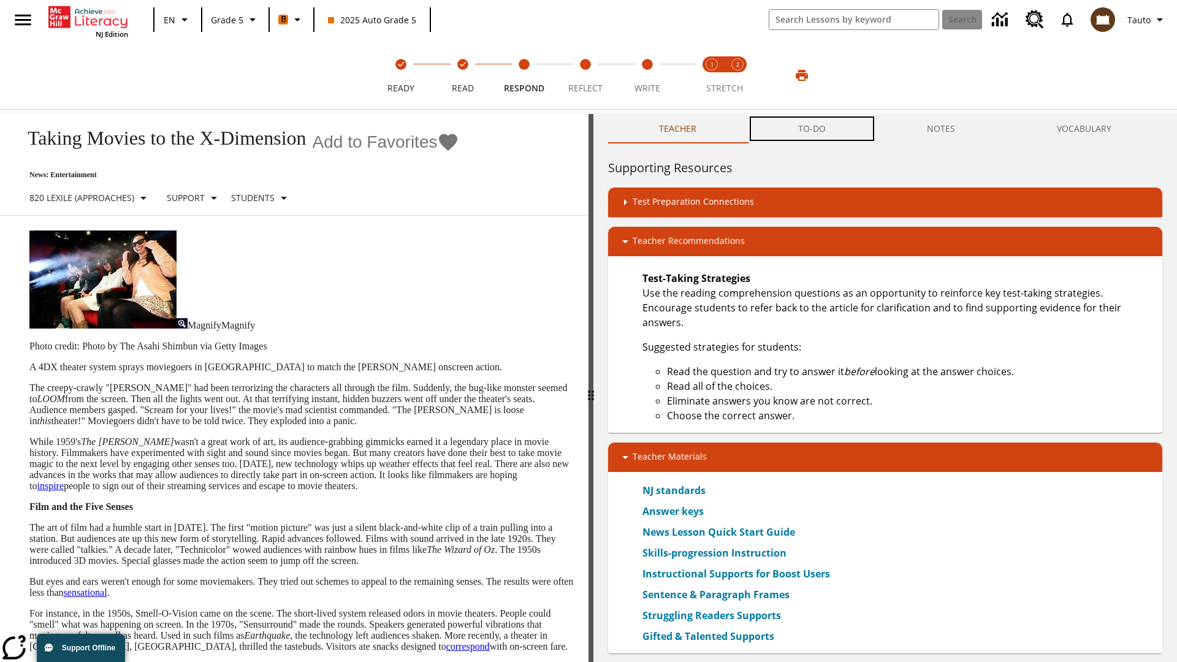
click at [812, 129] on button "TO-DO" at bounding box center [811, 128] width 129 height 29
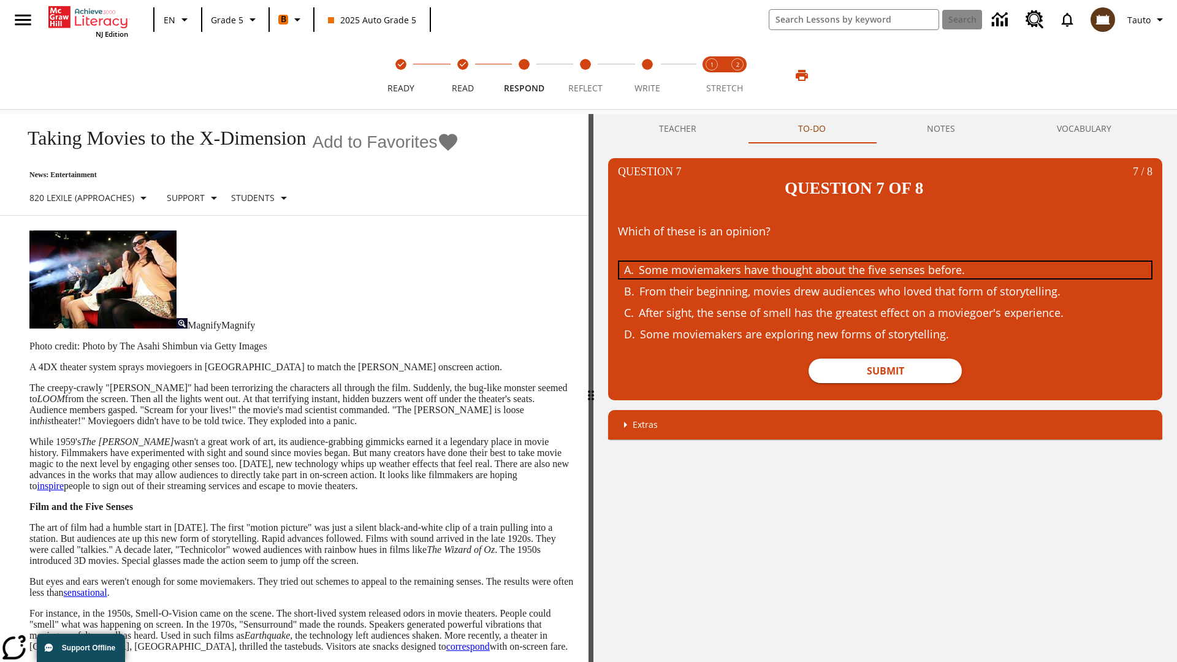
click at [885, 262] on div "Some moviemakers have thought about the five senses before." at bounding box center [876, 270] width 474 height 17
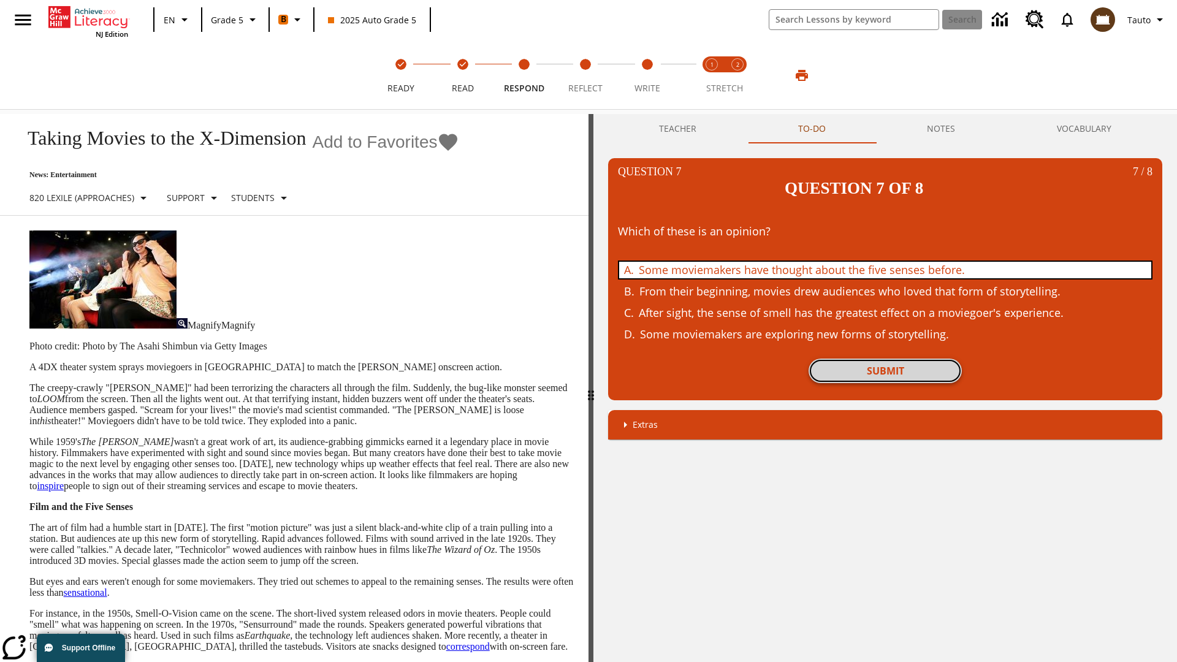
click at [885, 358] on button "Submit" at bounding box center [884, 370] width 153 height 25
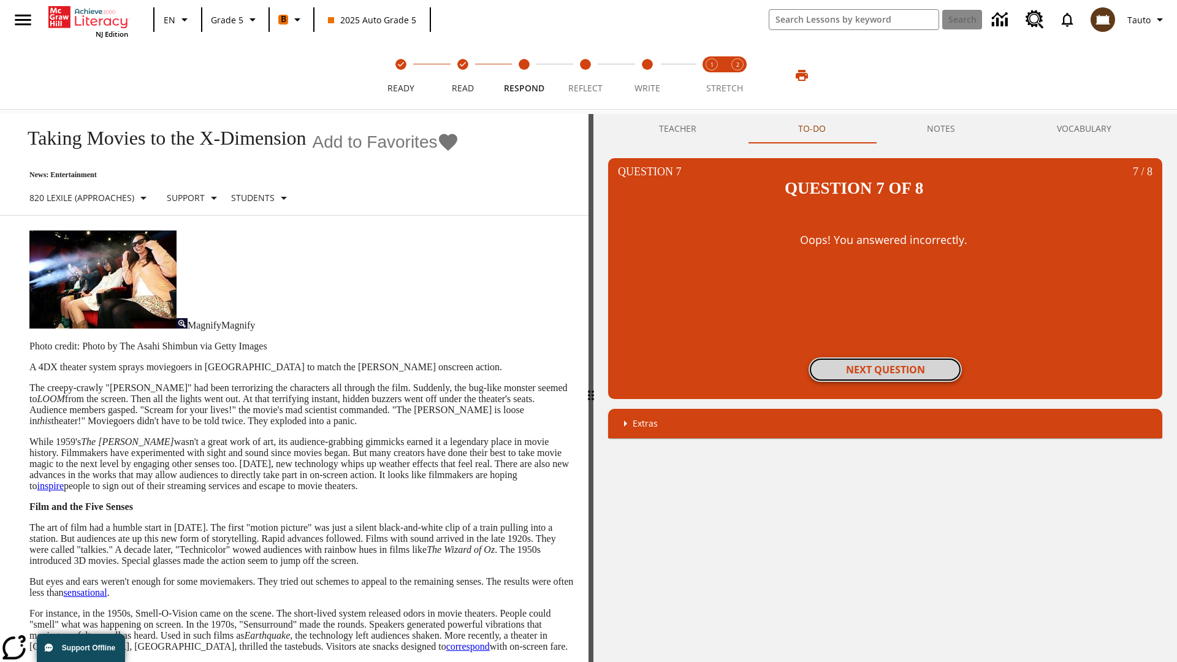
click at [885, 357] on button "Next Question" at bounding box center [884, 369] width 153 height 25
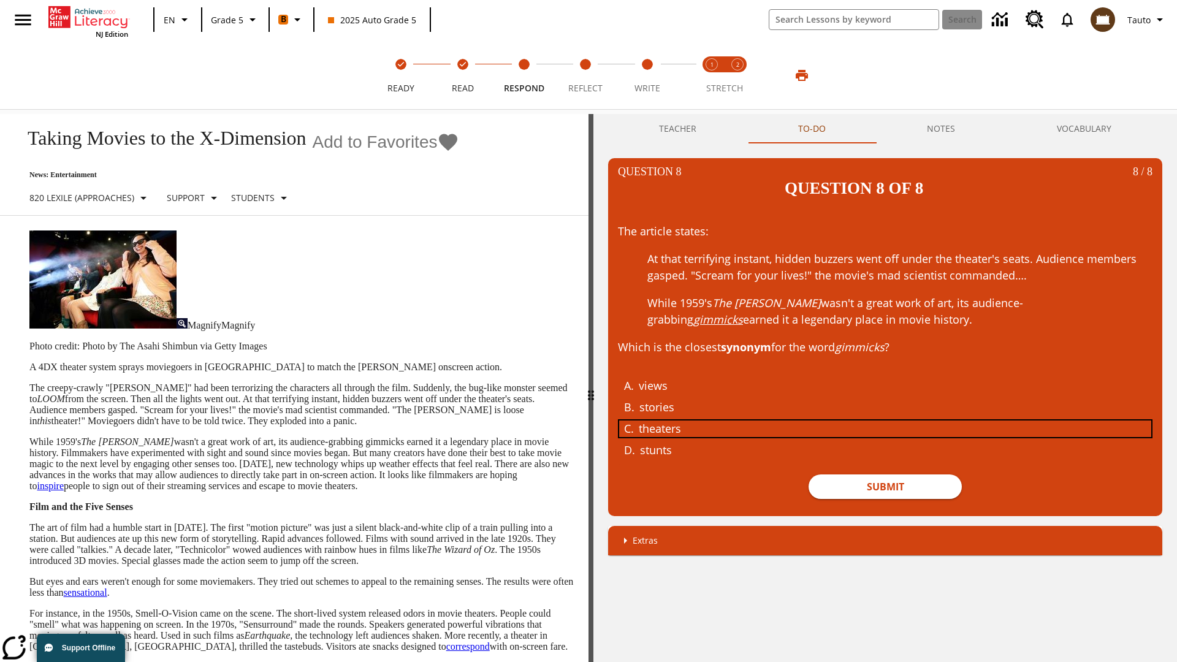
click at [885, 420] on div "theaters" at bounding box center [876, 428] width 474 height 17
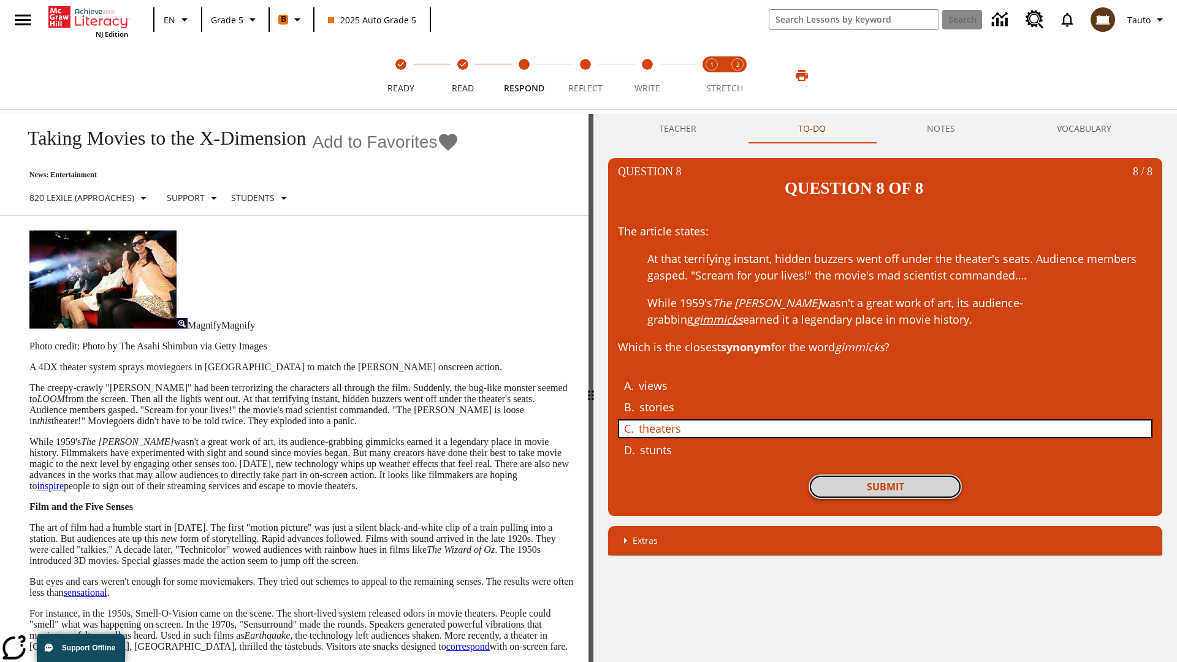
click at [885, 474] on button "Submit" at bounding box center [884, 486] width 153 height 25
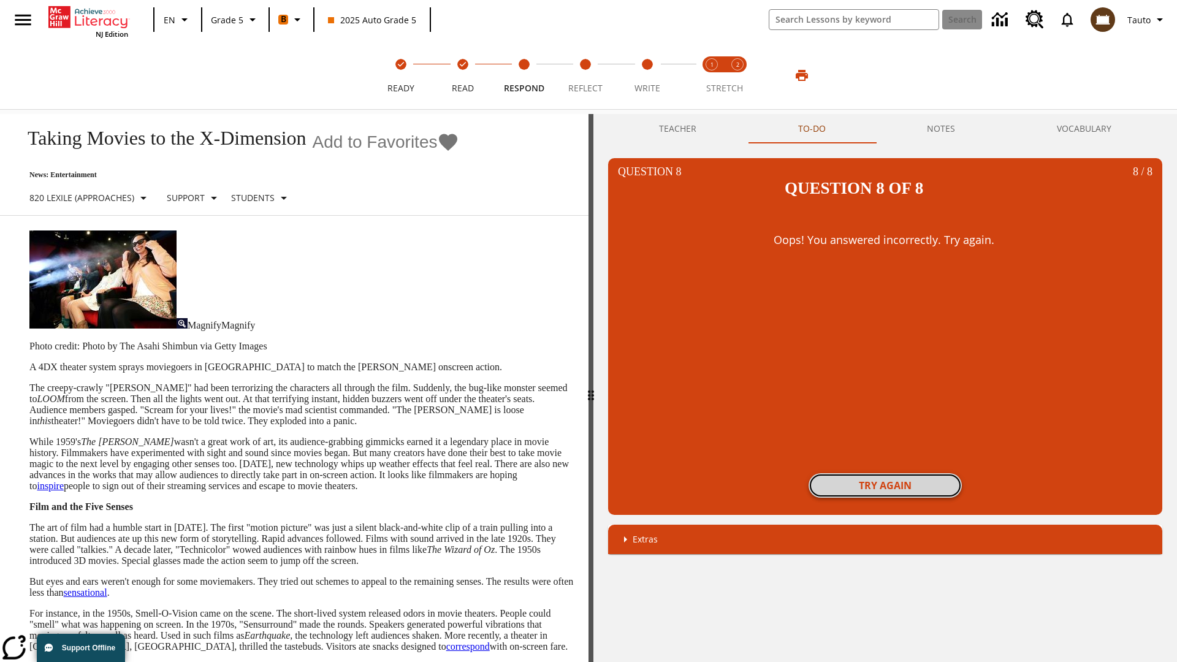
click at [885, 473] on button "Try again" at bounding box center [884, 485] width 153 height 25
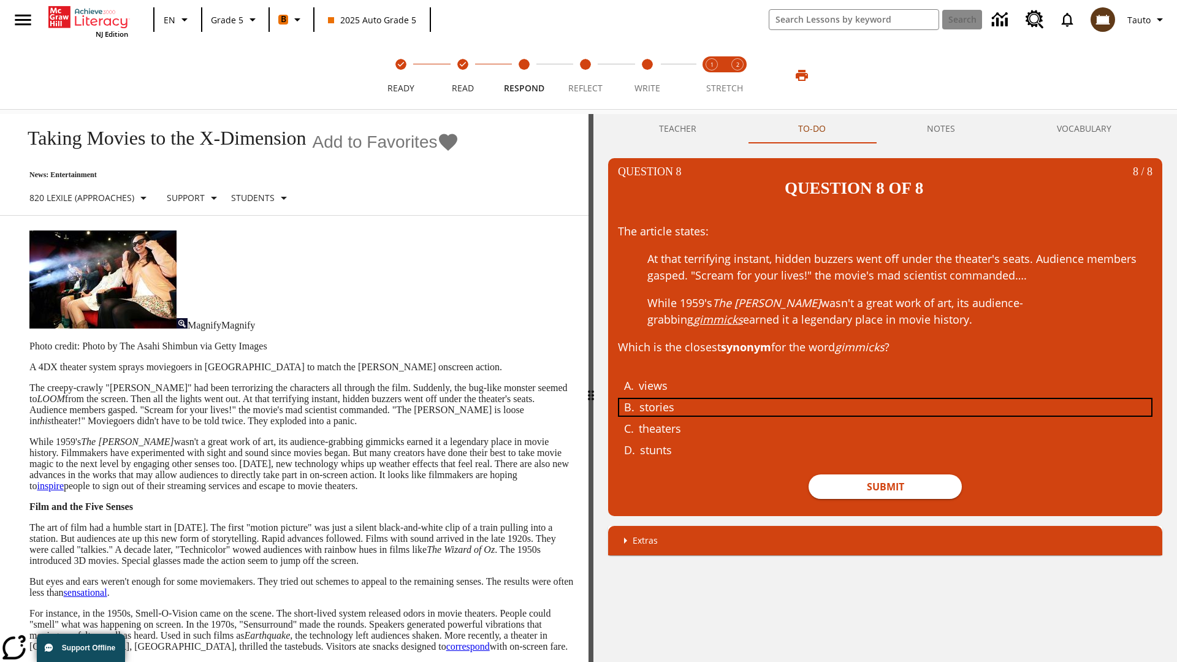
click at [885, 399] on div "stories" at bounding box center [876, 407] width 474 height 17
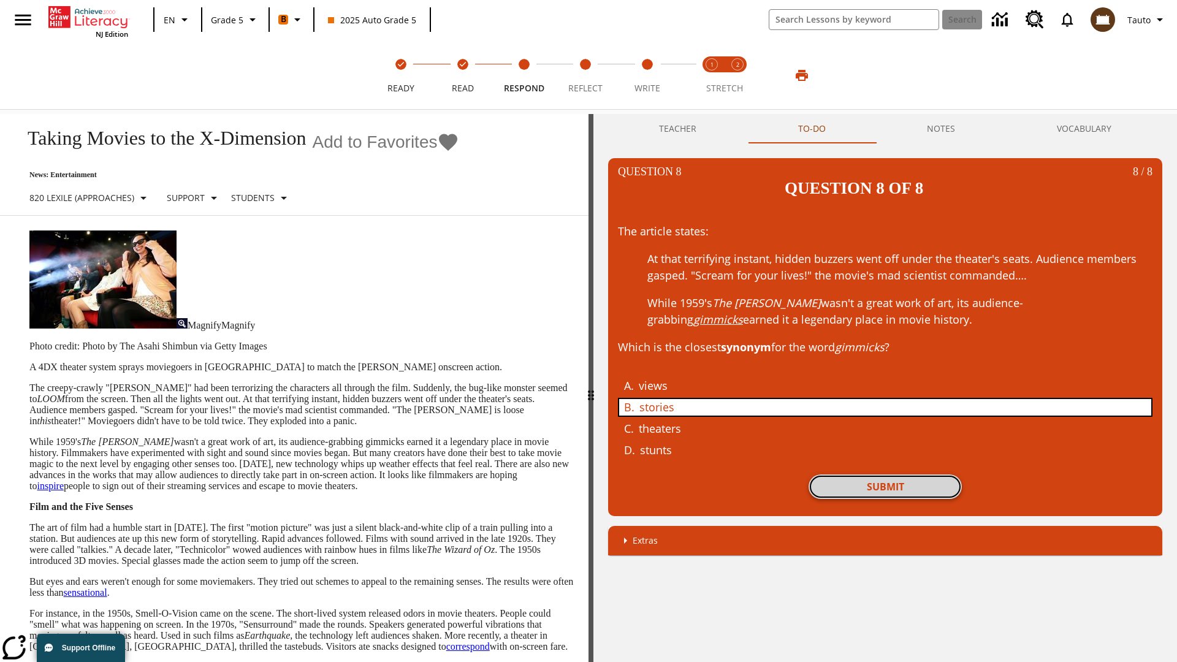
click at [885, 474] on button "Submit" at bounding box center [884, 486] width 153 height 25
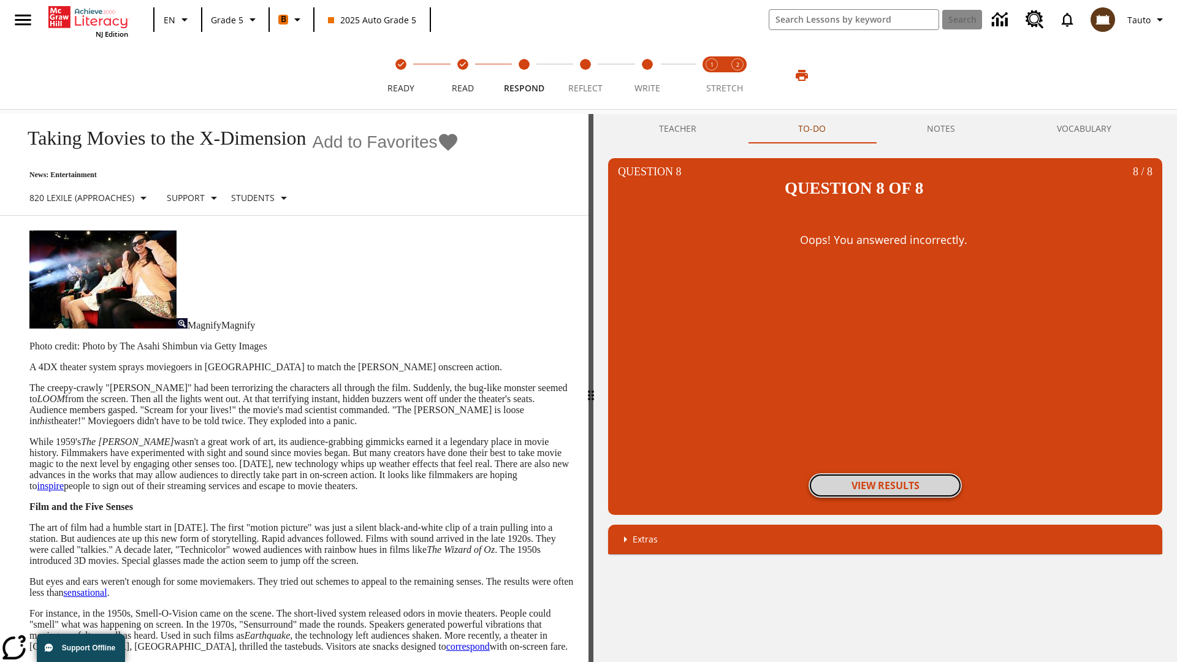
click at [885, 473] on button "View Results" at bounding box center [884, 485] width 153 height 25
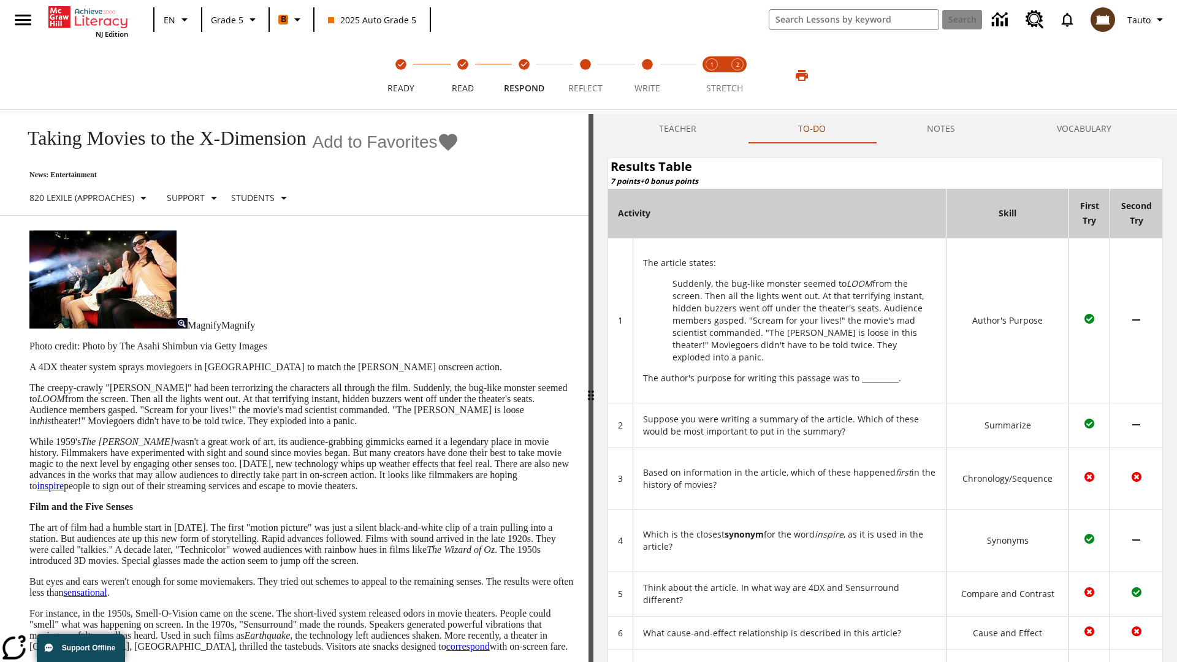
scroll to position [335, 0]
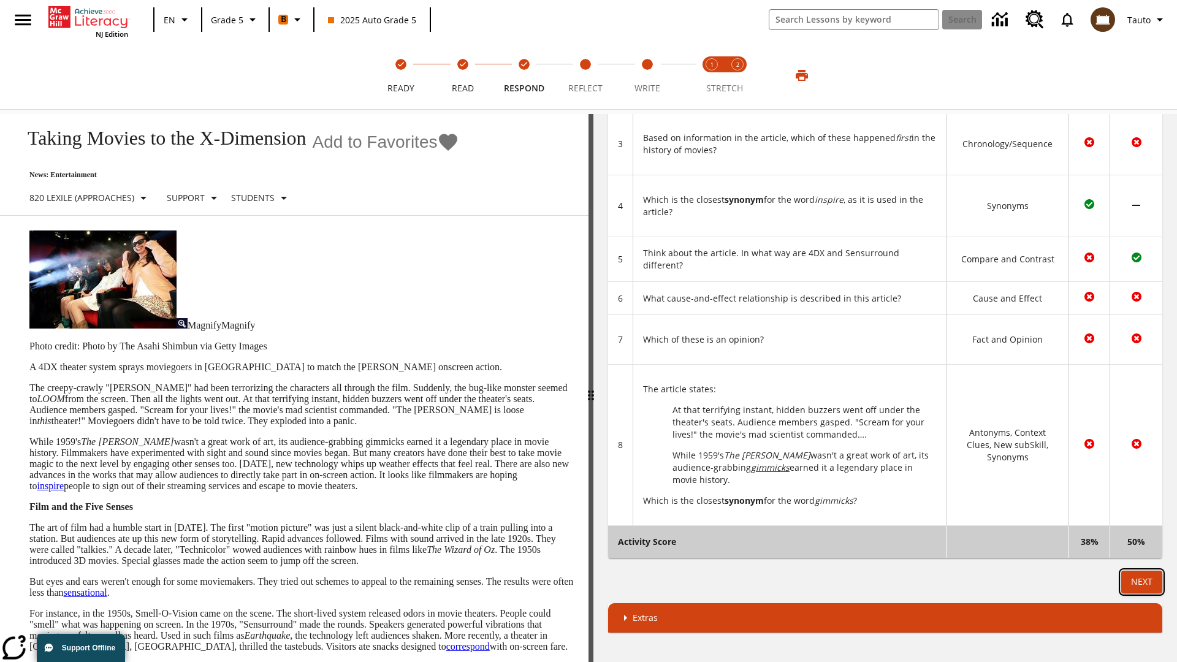
click at [1141, 582] on button "Next" at bounding box center [1141, 581] width 41 height 23
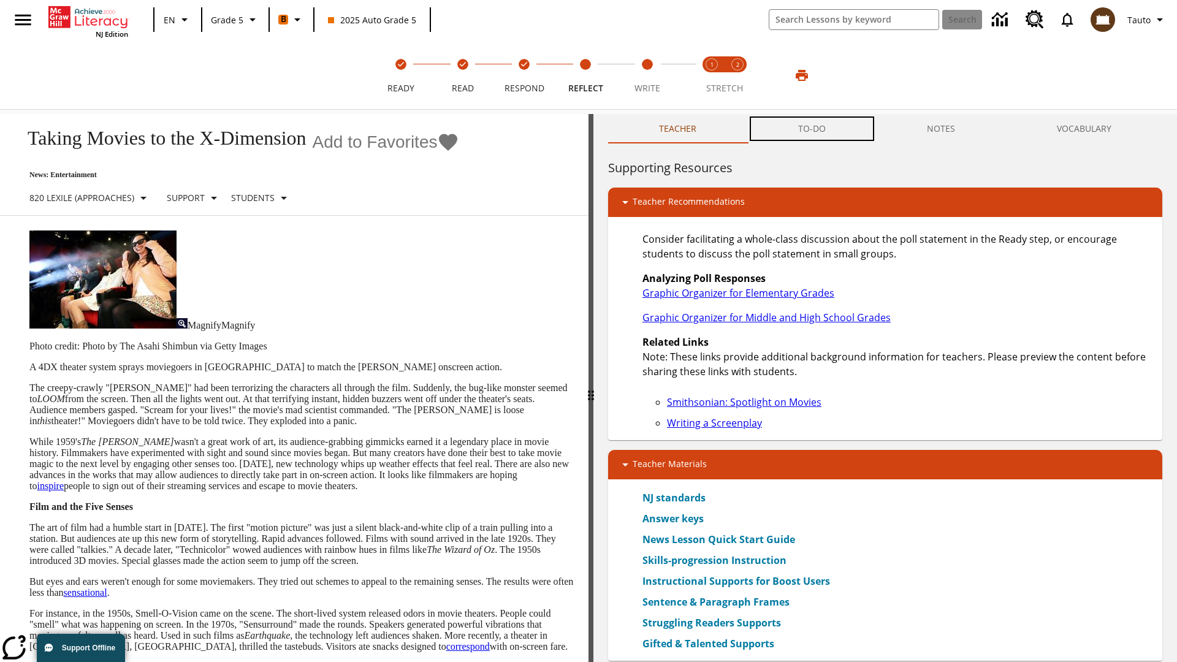
click at [812, 129] on button "TO-DO" at bounding box center [811, 128] width 129 height 29
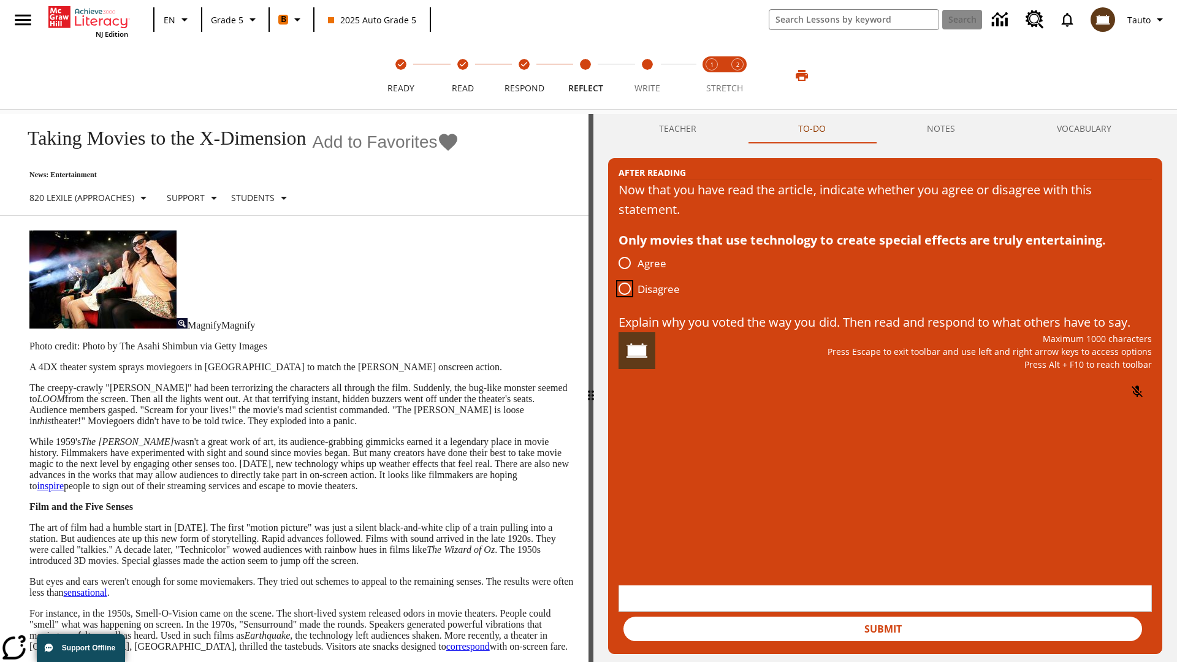
click at [624, 289] on input "Disagree" at bounding box center [625, 289] width 26 height 26
radio input "true"
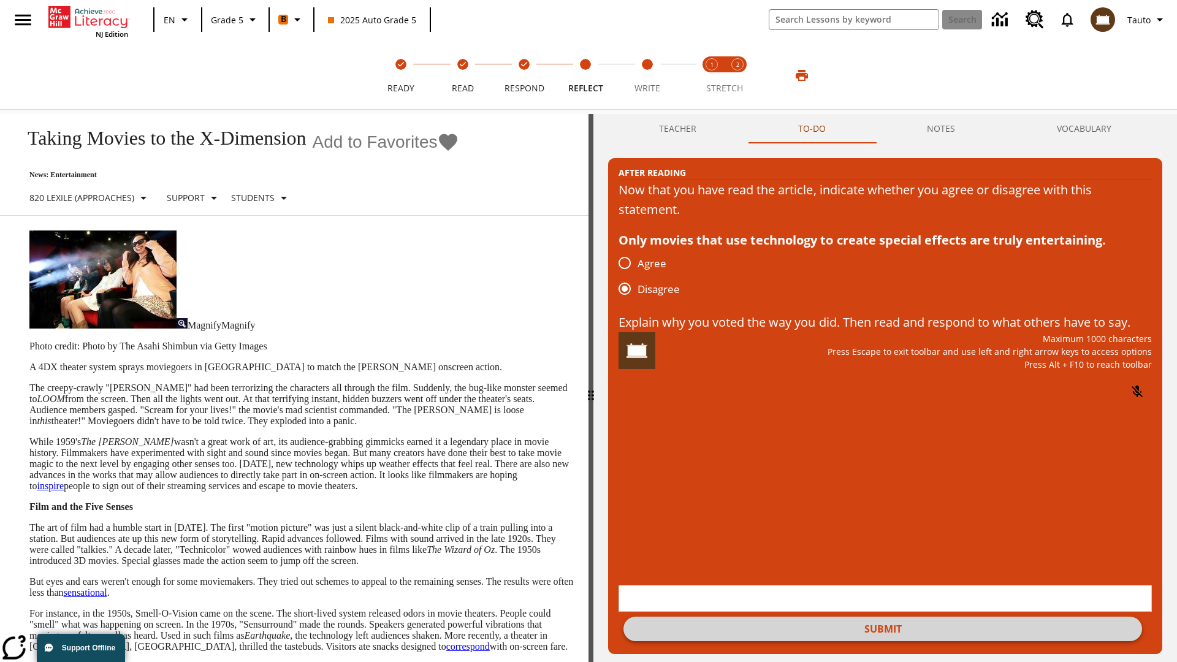
click at [882, 616] on button "Submit" at bounding box center [882, 628] width 518 height 25
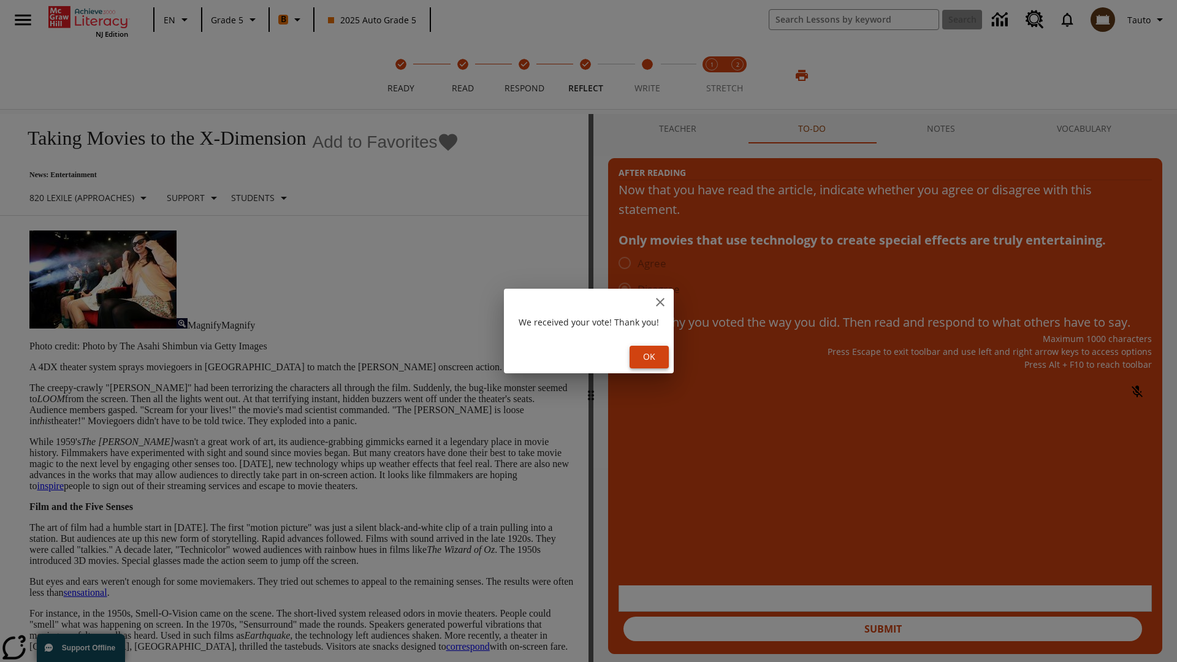
click at [651, 357] on button "Ok" at bounding box center [648, 357] width 39 height 23
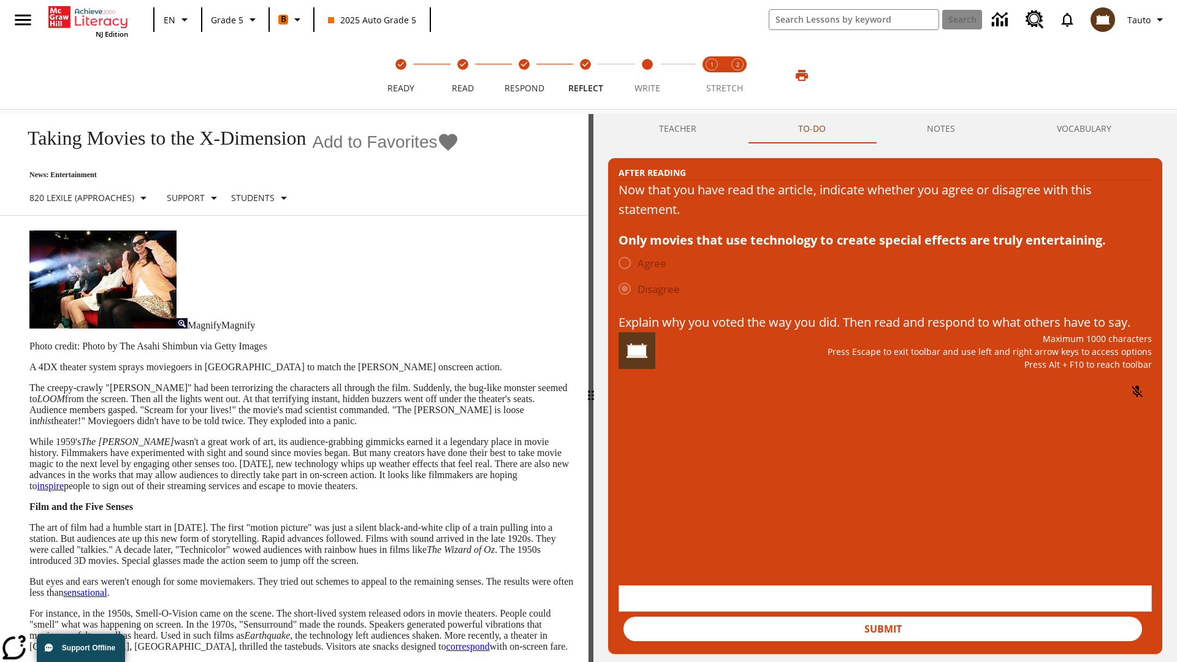
scroll to position [19, 0]
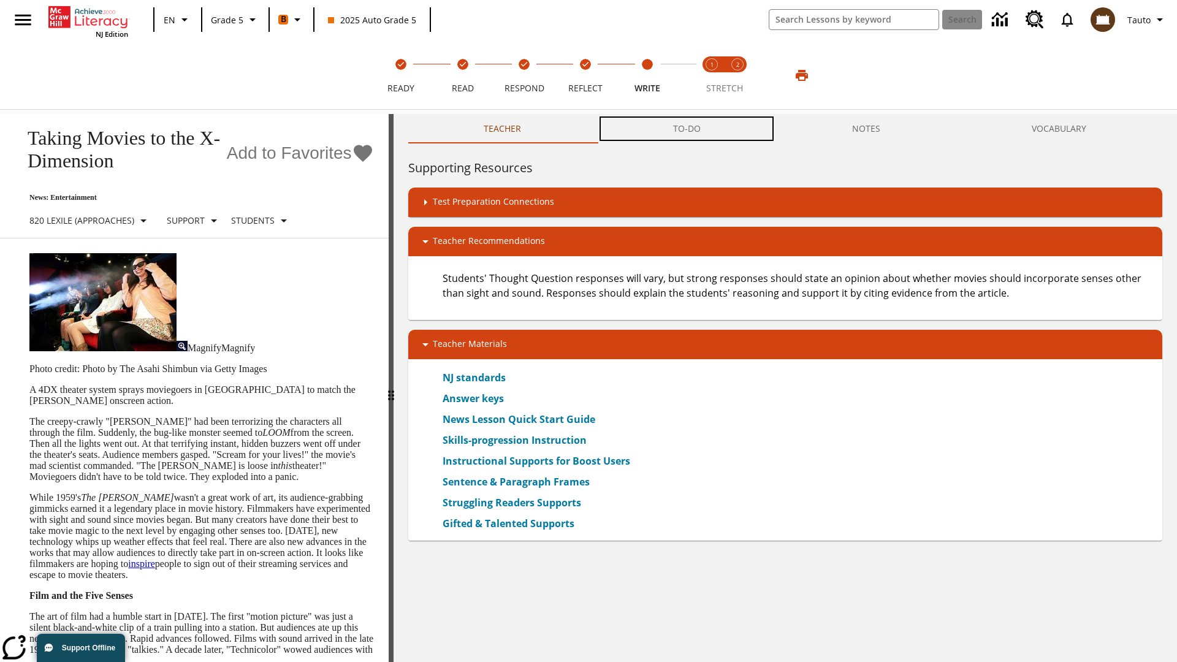
scroll to position [1, 0]
click at [687, 129] on button "TO-DO" at bounding box center [686, 128] width 179 height 29
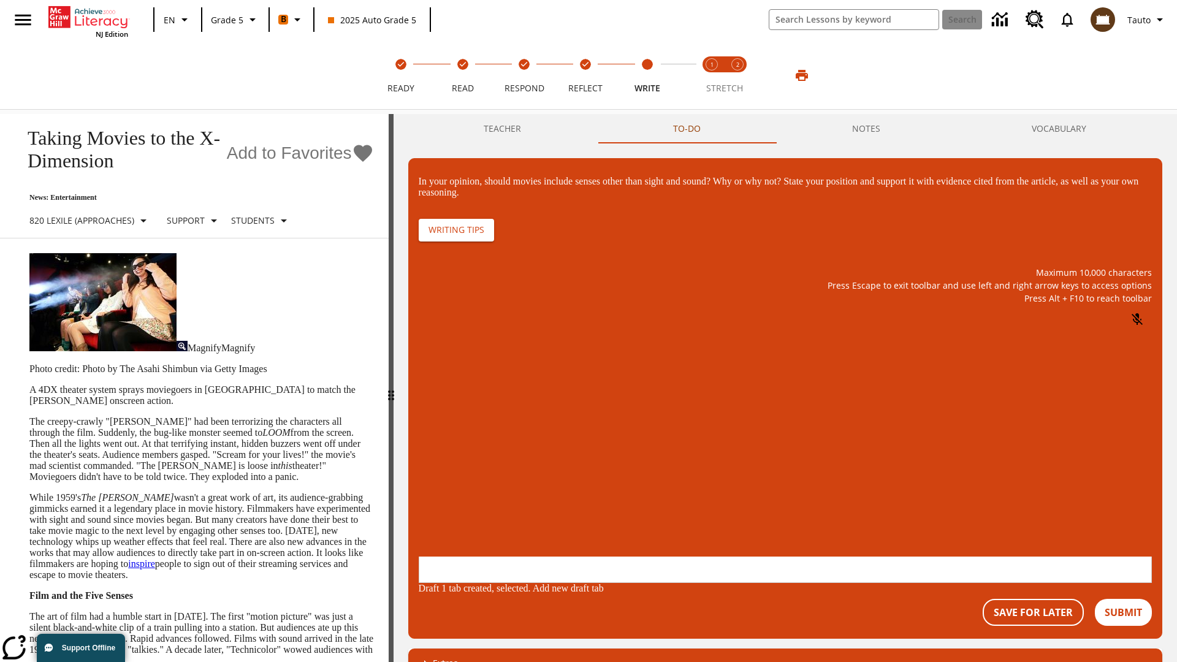
scroll to position [0, 0]
click at [597, 478] on p "\a\9In your opinion, should movies include senses other than sight and sound? W…" at bounding box center [510, 476] width 174 height 11
click at [1123, 599] on button "Submit" at bounding box center [1122, 612] width 57 height 27
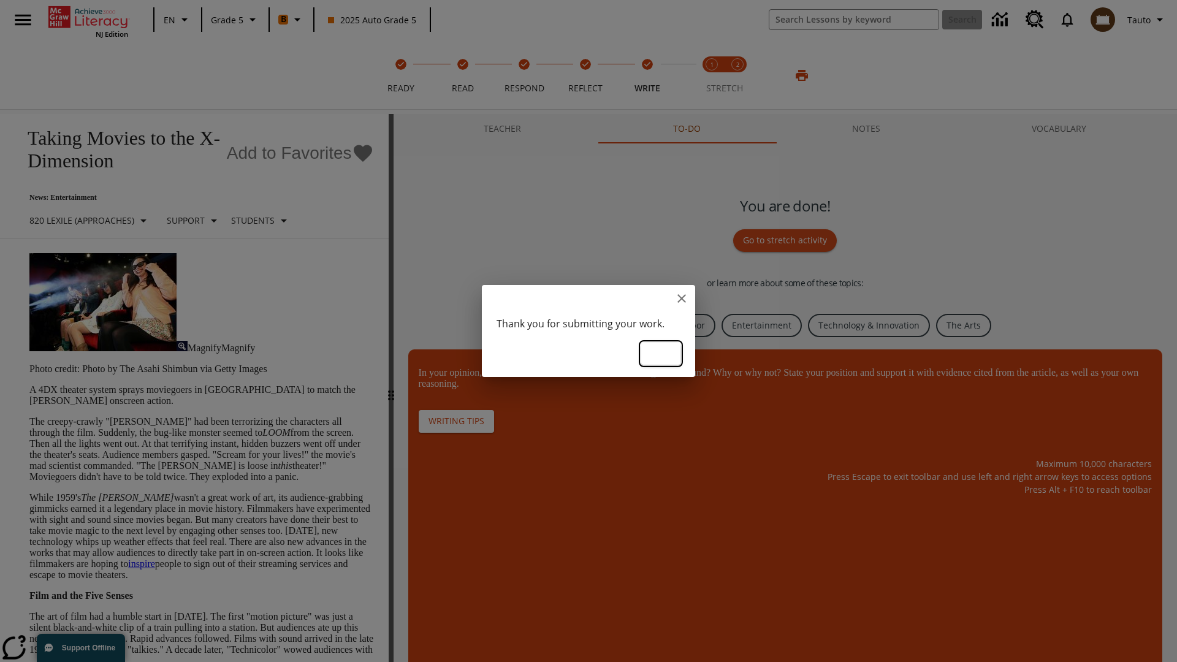
click at [661, 352] on button "Ok" at bounding box center [660, 354] width 39 height 23
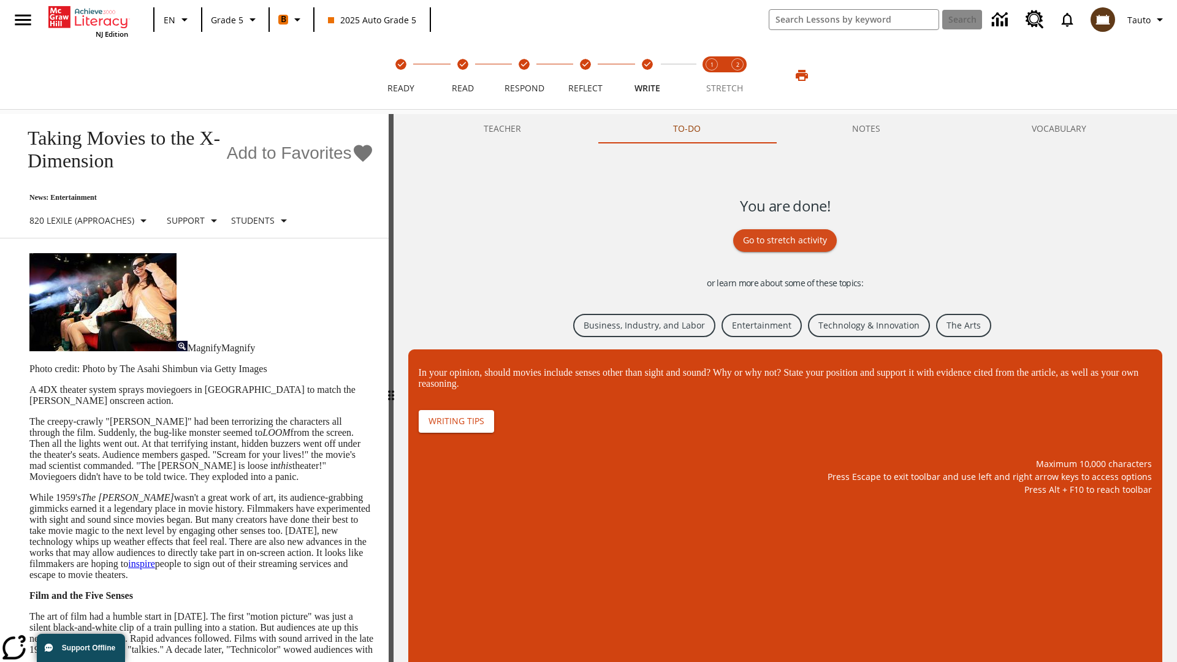
click at [642, 324] on link "Business, Industry, and Labor" at bounding box center [644, 326] width 142 height 24
